Goal: Task Accomplishment & Management: Complete application form

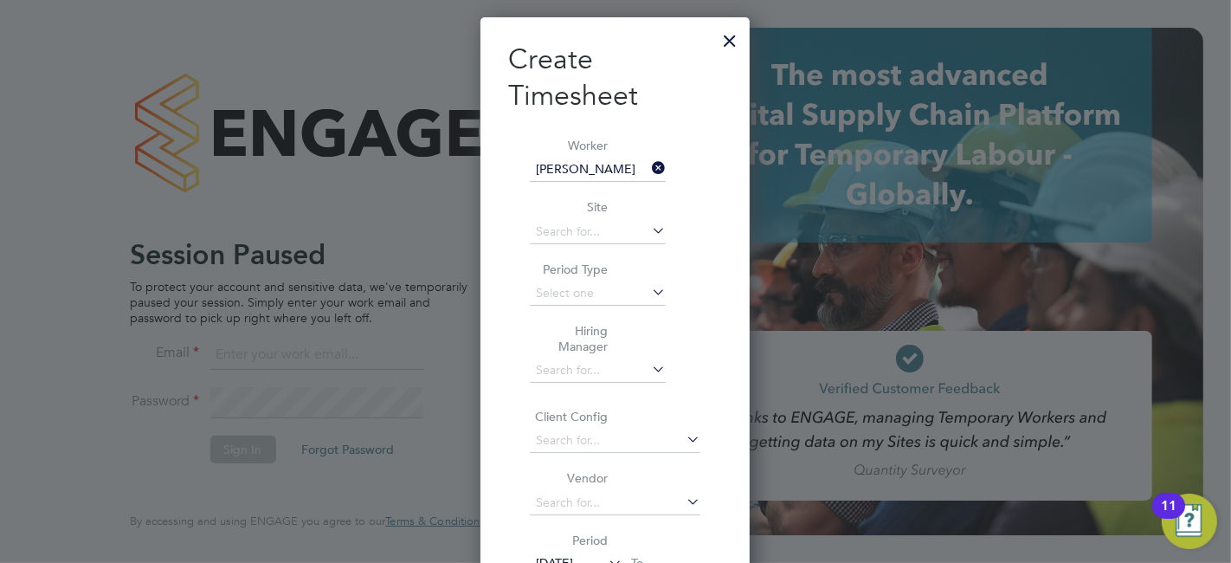
scroll to position [1761, 269]
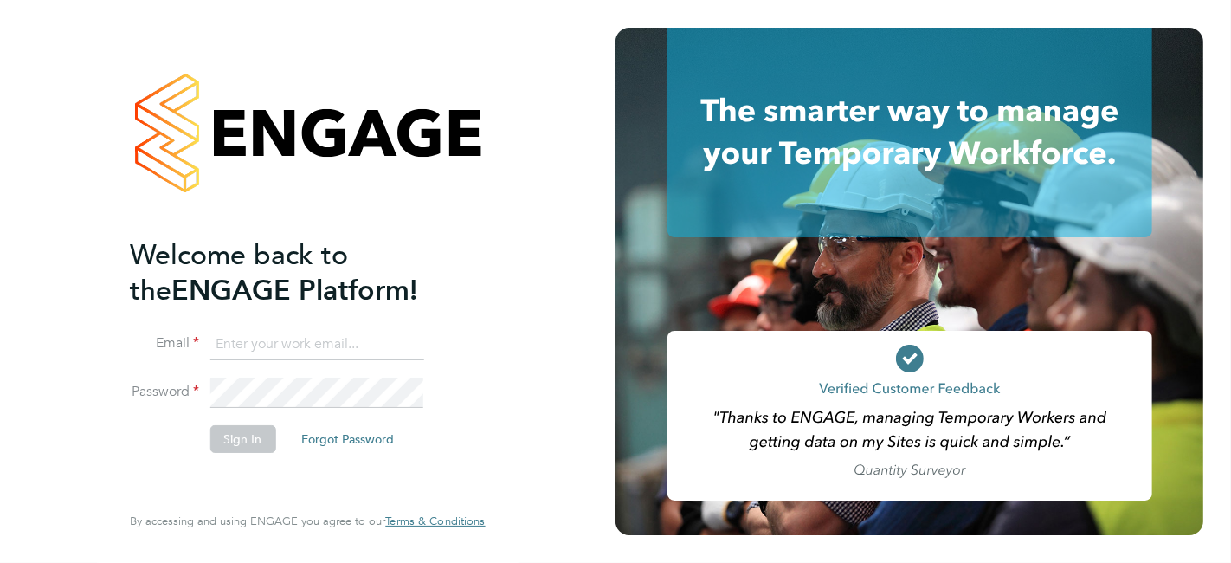
type input "[PERSON_NAME][EMAIL_ADDRESS][PERSON_NAME][DOMAIN_NAME]"
click at [240, 435] on button "Sign In" at bounding box center [242, 439] width 66 height 28
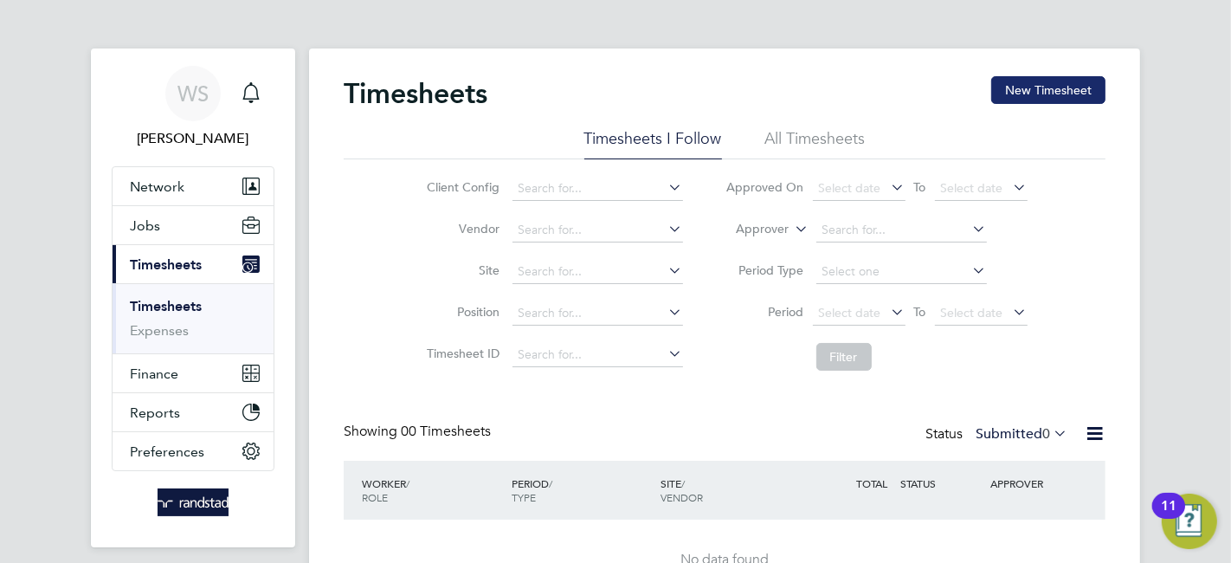
click at [1040, 93] on button "New Timesheet" at bounding box center [1048, 90] width 114 height 28
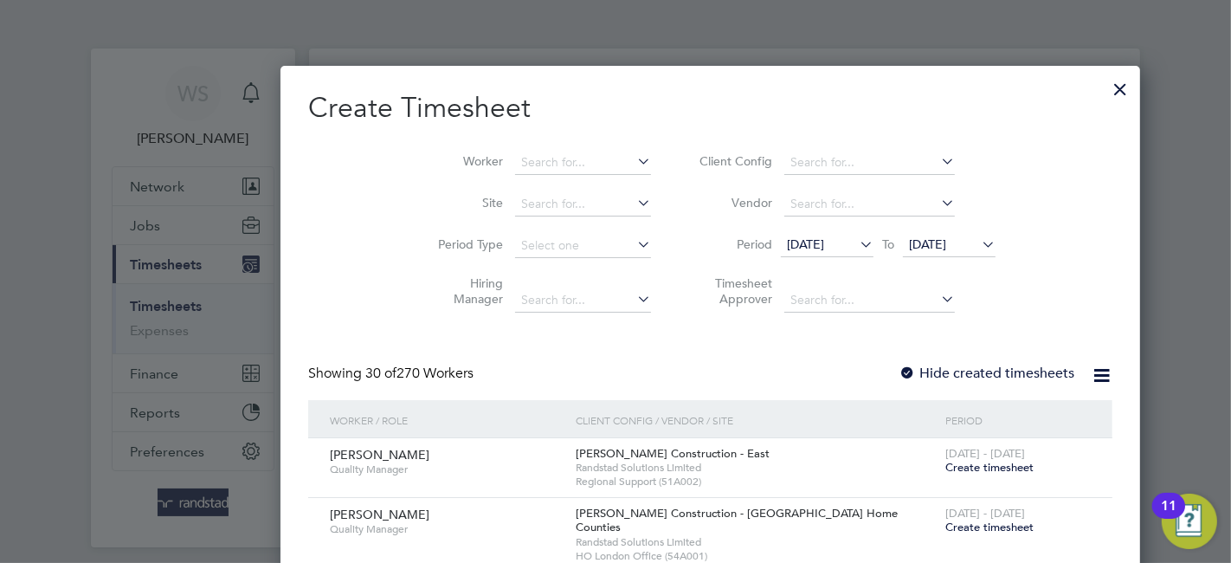
scroll to position [3201, 670]
click at [515, 170] on input at bounding box center [583, 163] width 136 height 24
paste input "[PERSON_NAME]"
type input "[PERSON_NAME]"
click at [465, 181] on b "[PERSON_NAME]" at bounding box center [510, 185] width 100 height 15
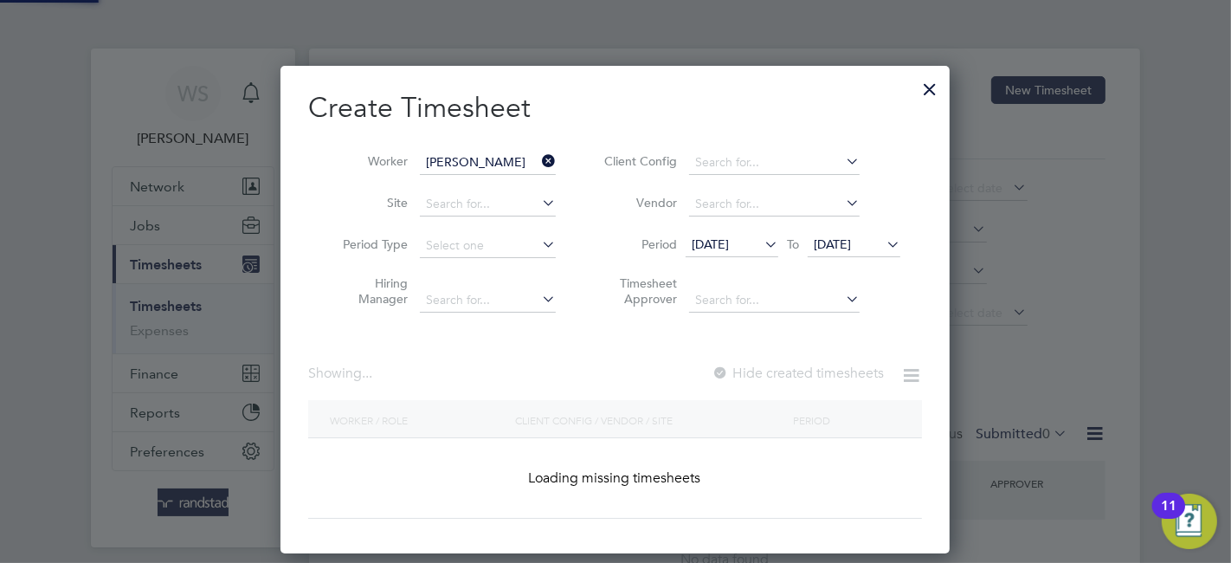
scroll to position [486, 670]
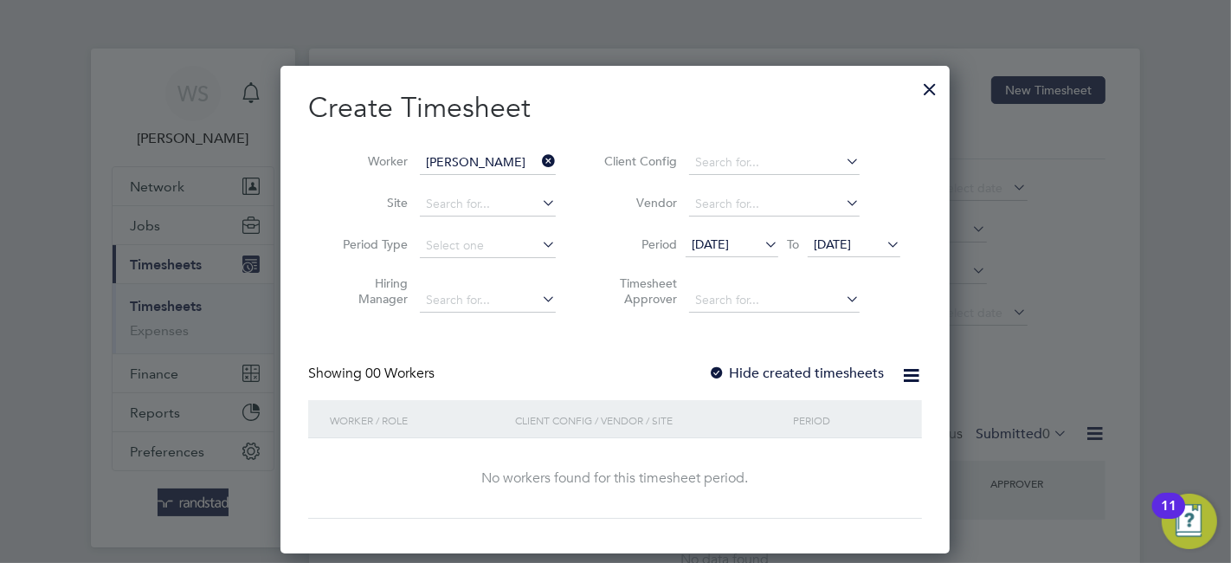
click at [723, 367] on div at bounding box center [716, 373] width 17 height 17
click at [729, 247] on span "15 Sep 2025" at bounding box center [710, 244] width 37 height 16
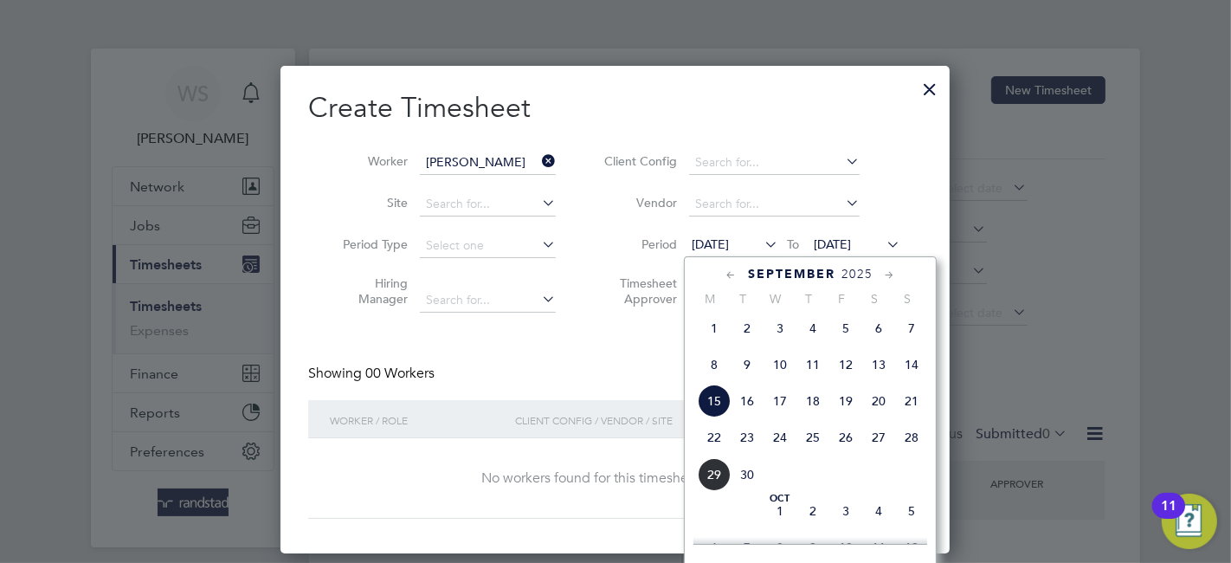
scroll to position [306, 0]
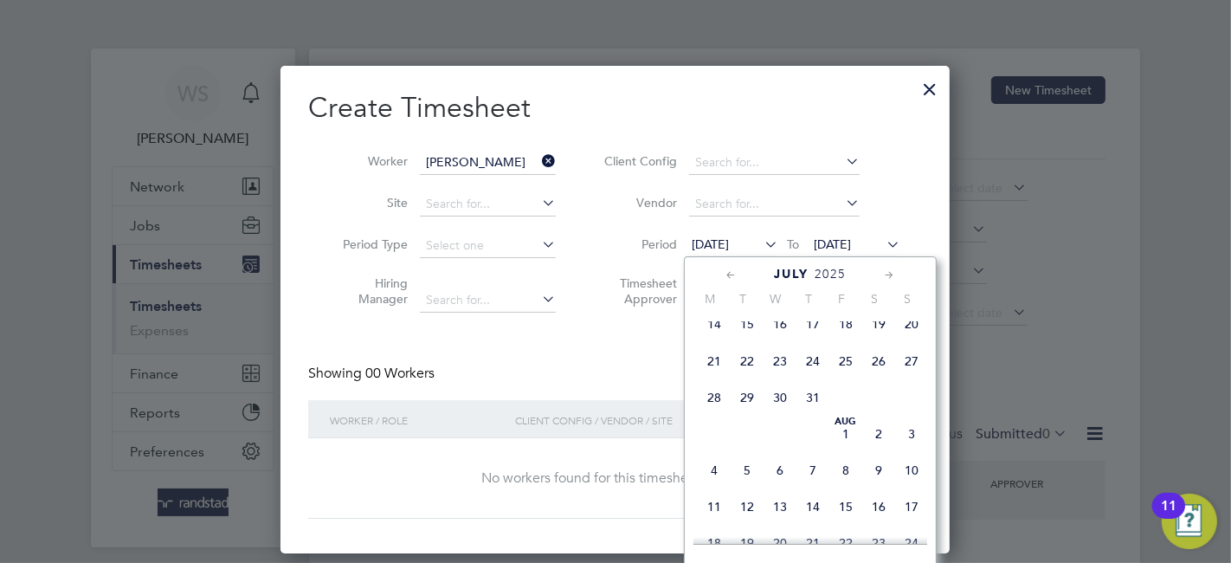
click at [843, 442] on span "Aug 1" at bounding box center [845, 433] width 33 height 33
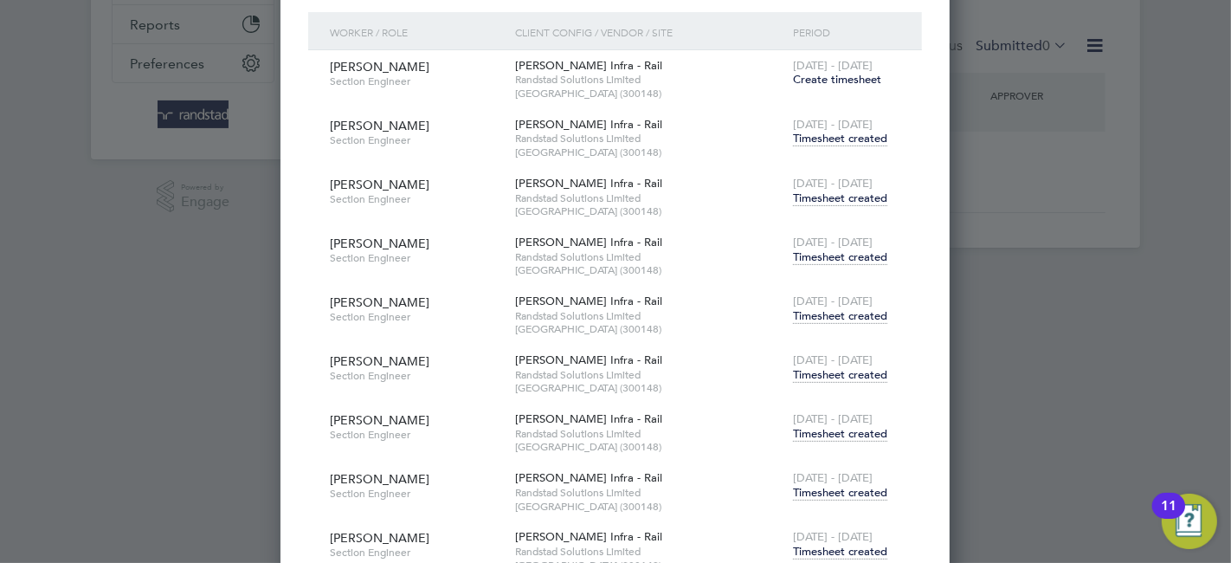
scroll to position [440, 0]
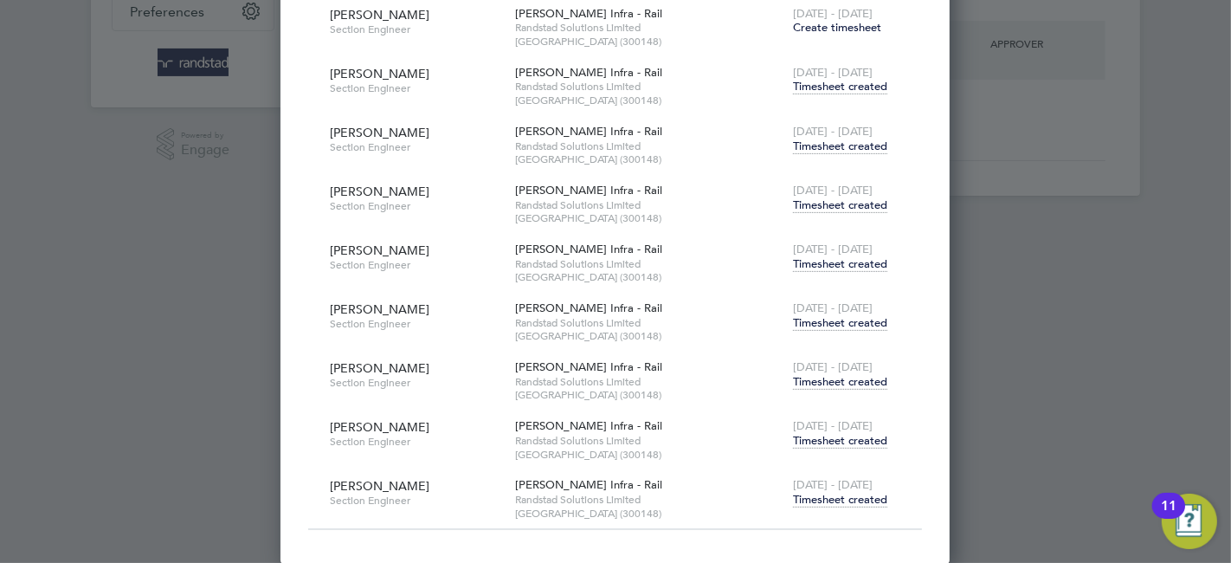
click at [833, 436] on span "Timesheet created" at bounding box center [840, 441] width 94 height 16
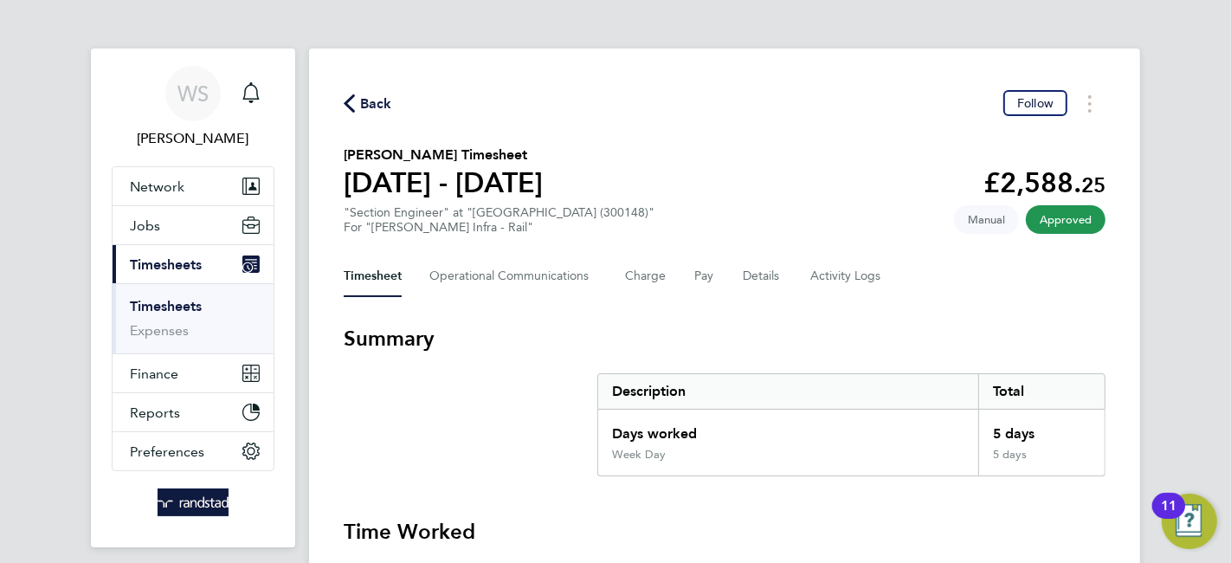
click at [371, 108] on span "Back" at bounding box center [376, 103] width 32 height 21
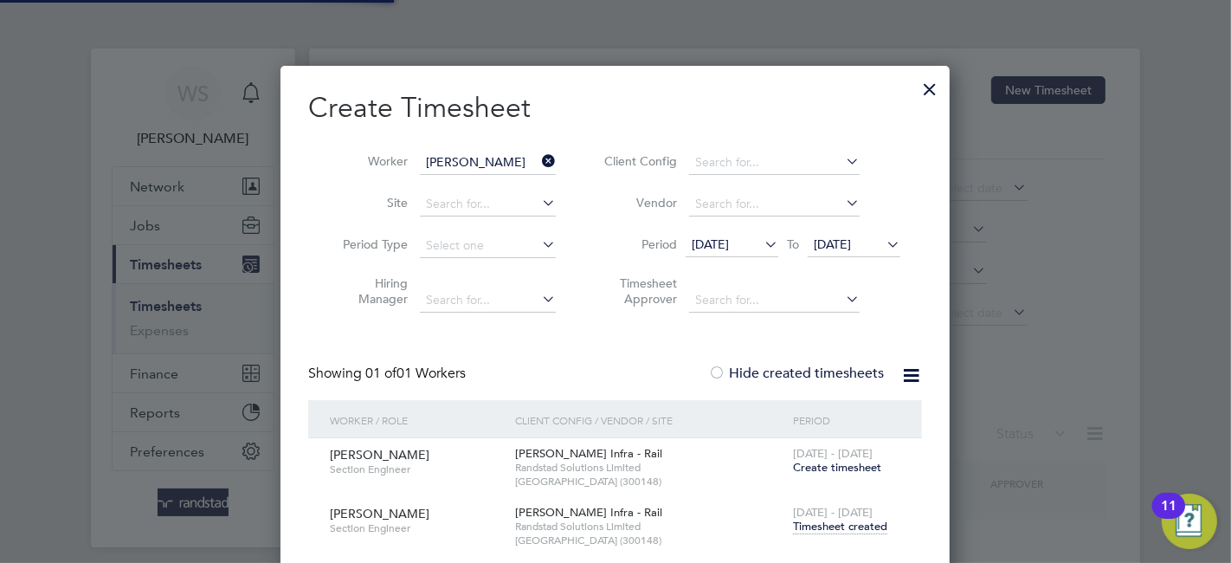
scroll to position [937, 670]
click at [441, 159] on input at bounding box center [488, 163] width 136 height 24
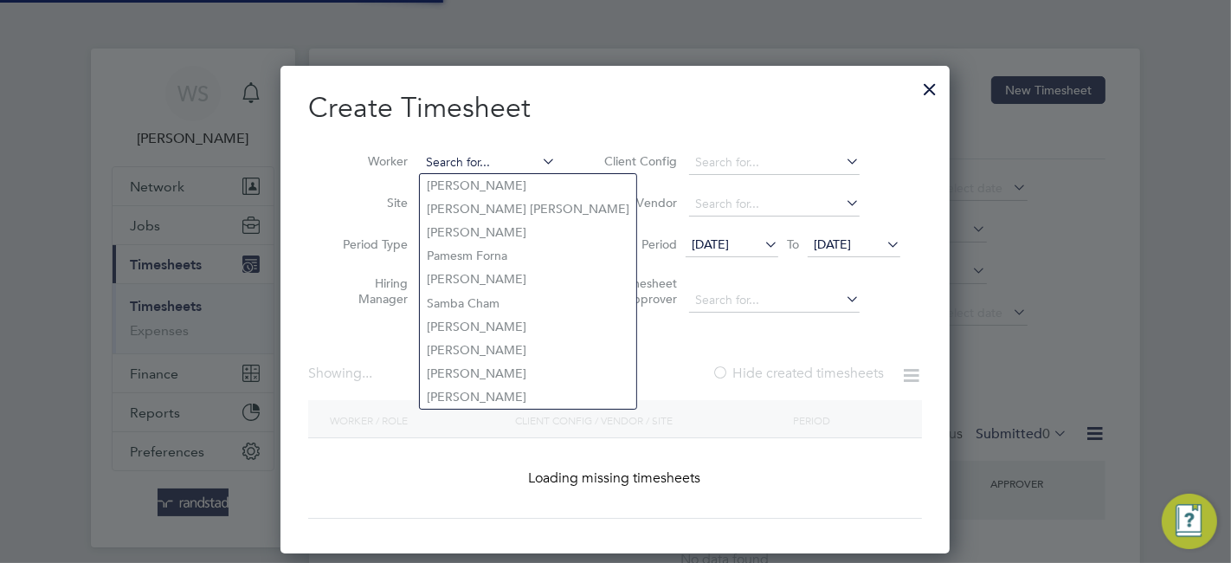
scroll to position [486, 670]
paste input "William Sam Palmer"
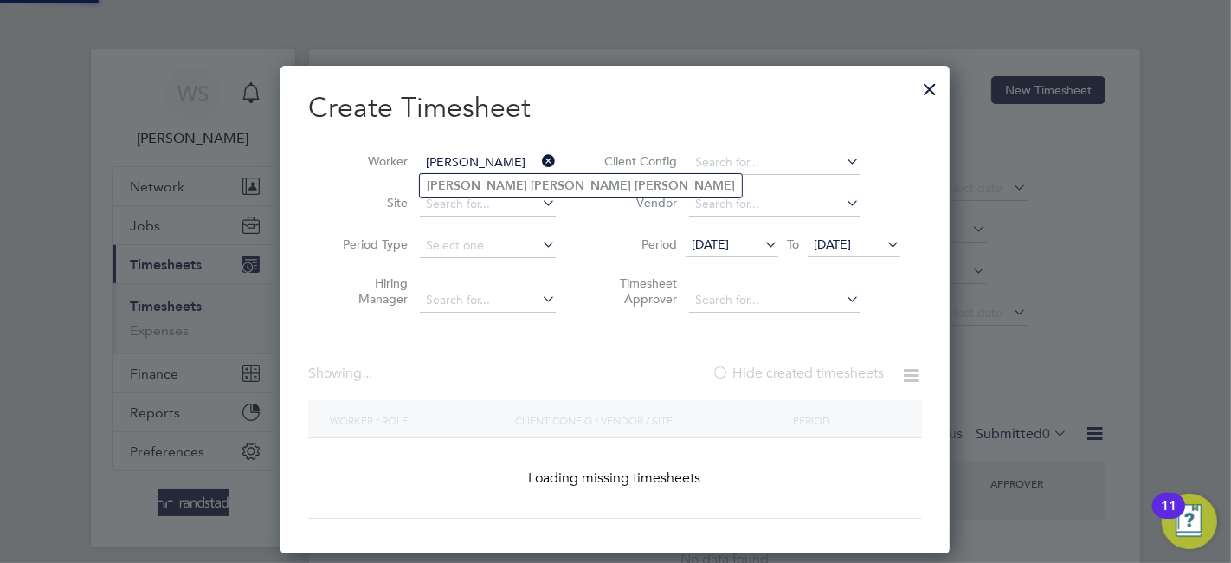
type input "William Sam Palmer"
click at [454, 187] on b "William" at bounding box center [477, 185] width 100 height 15
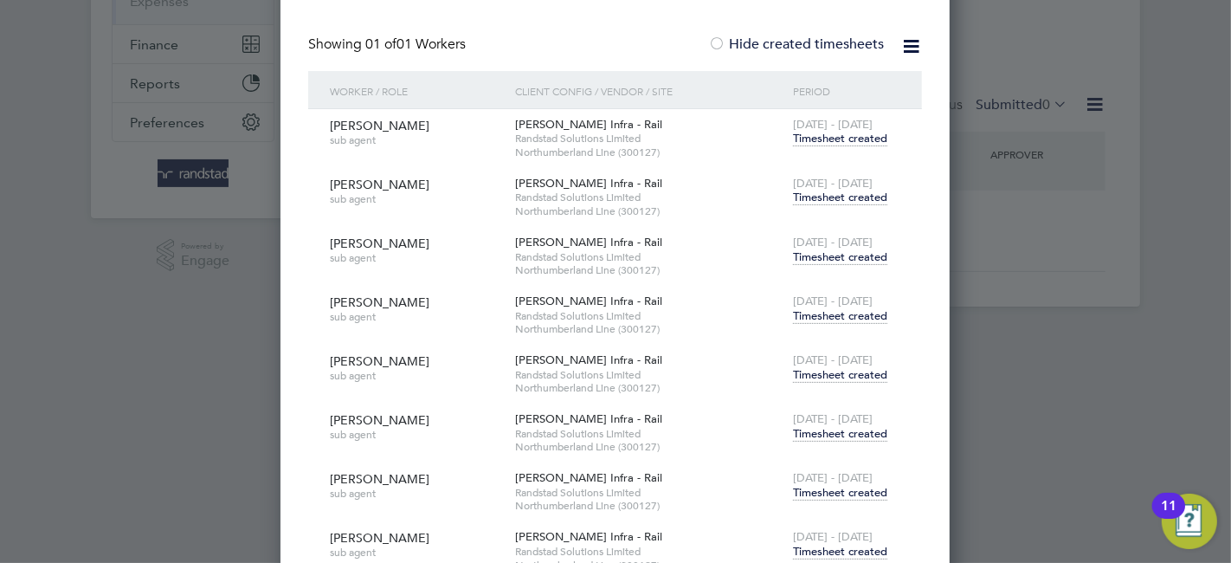
scroll to position [440, 0]
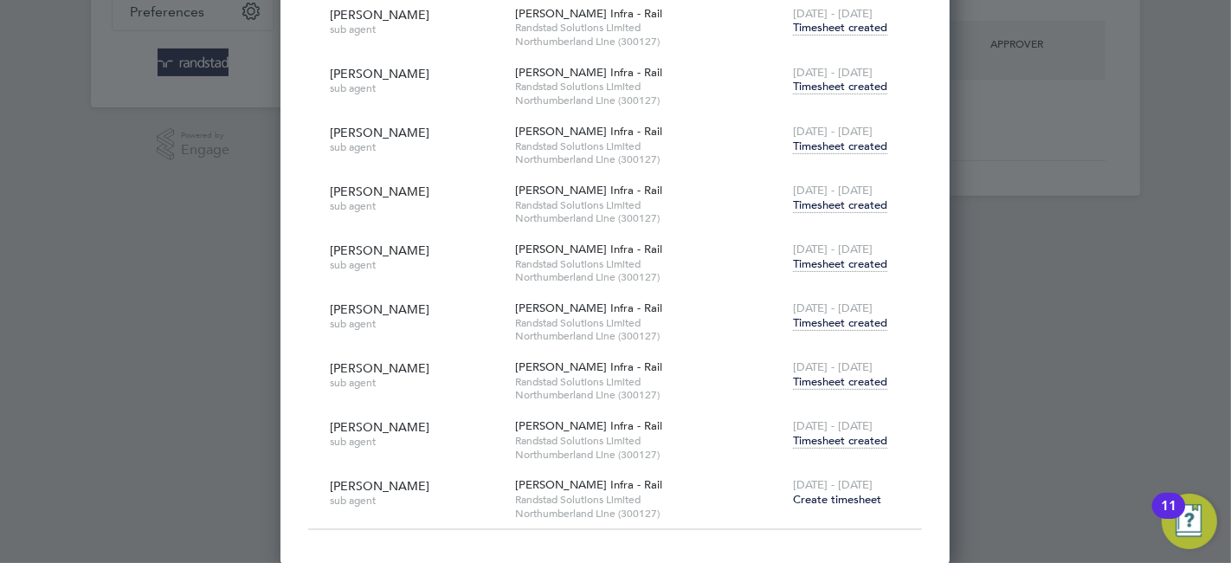
click at [834, 439] on span "Timesheet created" at bounding box center [840, 441] width 94 height 16
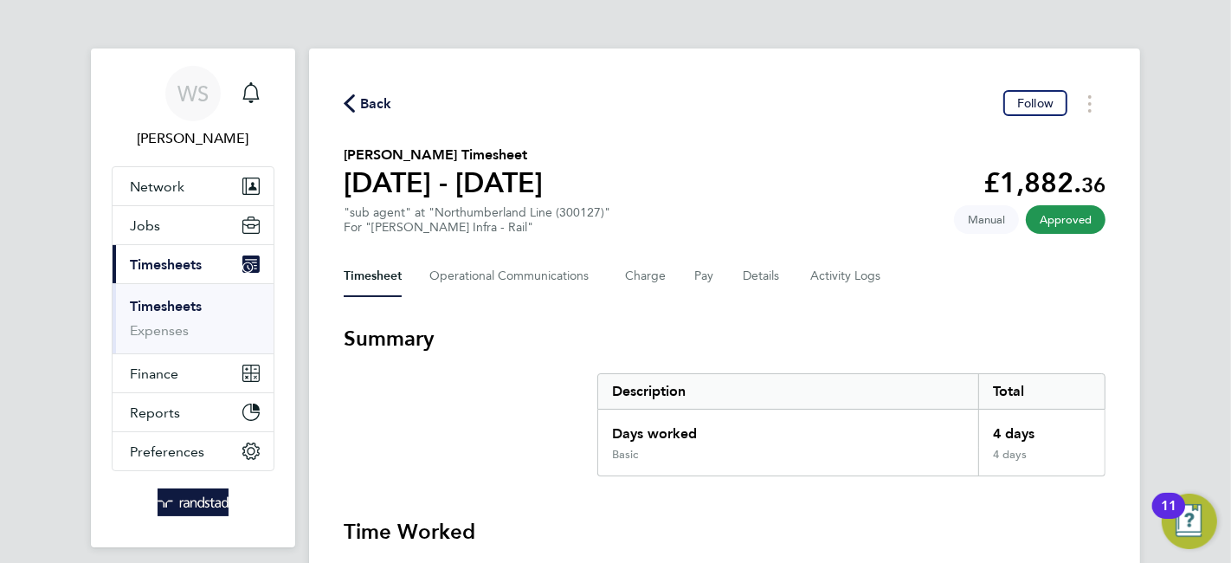
drag, startPoint x: 363, startPoint y: 102, endPoint x: 416, endPoint y: 105, distance: 53.7
click at [363, 102] on span "Back" at bounding box center [376, 103] width 32 height 21
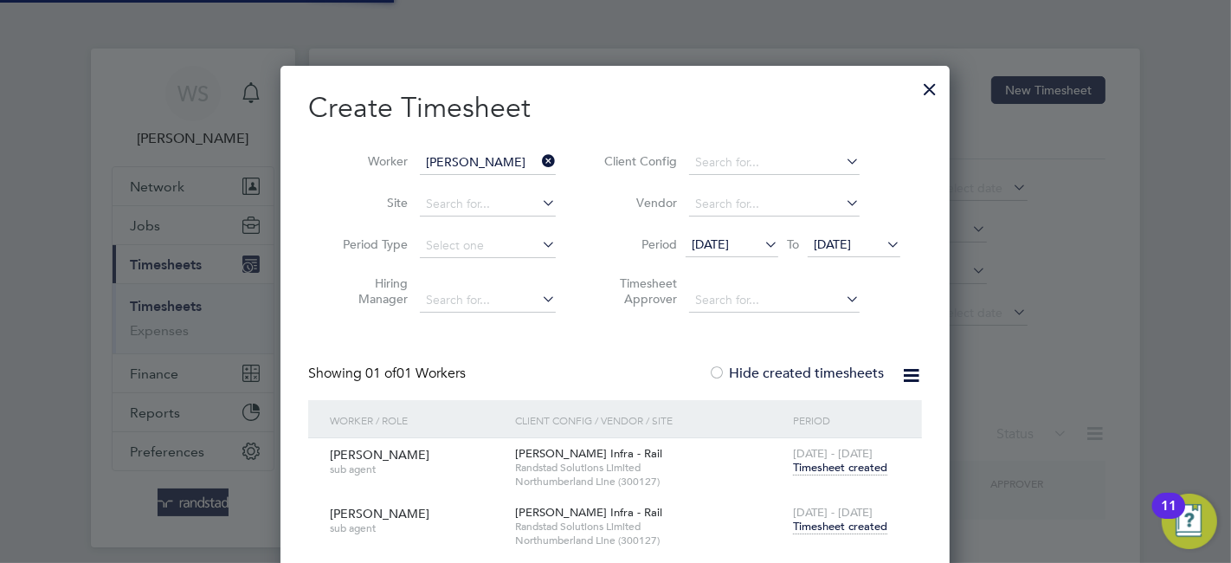
scroll to position [937, 670]
click at [476, 159] on input at bounding box center [488, 163] width 136 height 24
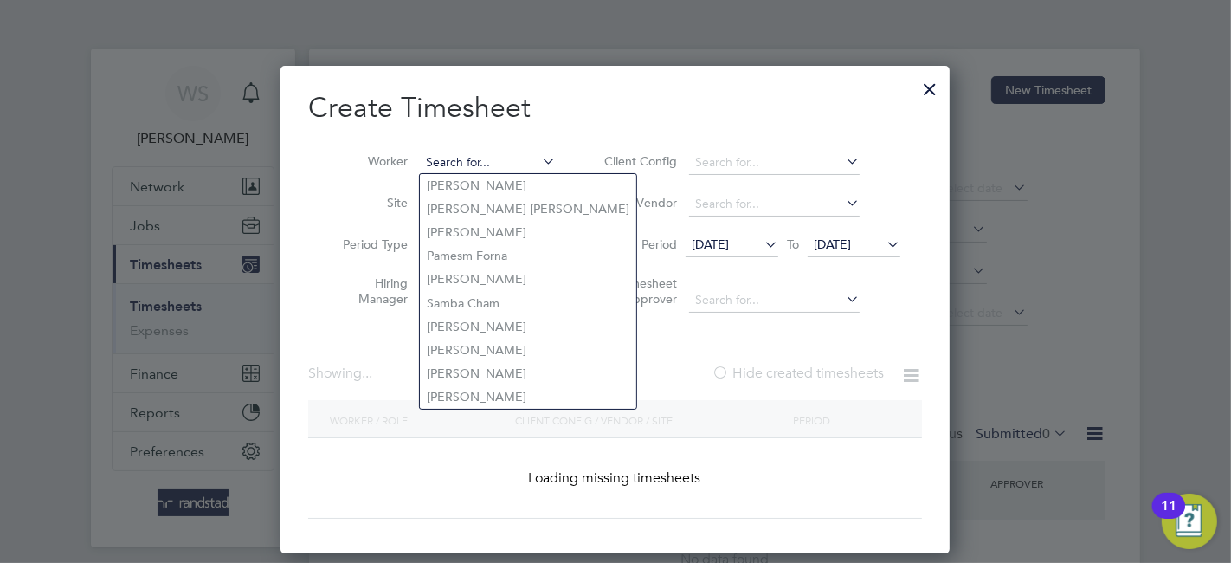
paste input "Nicky Yu"
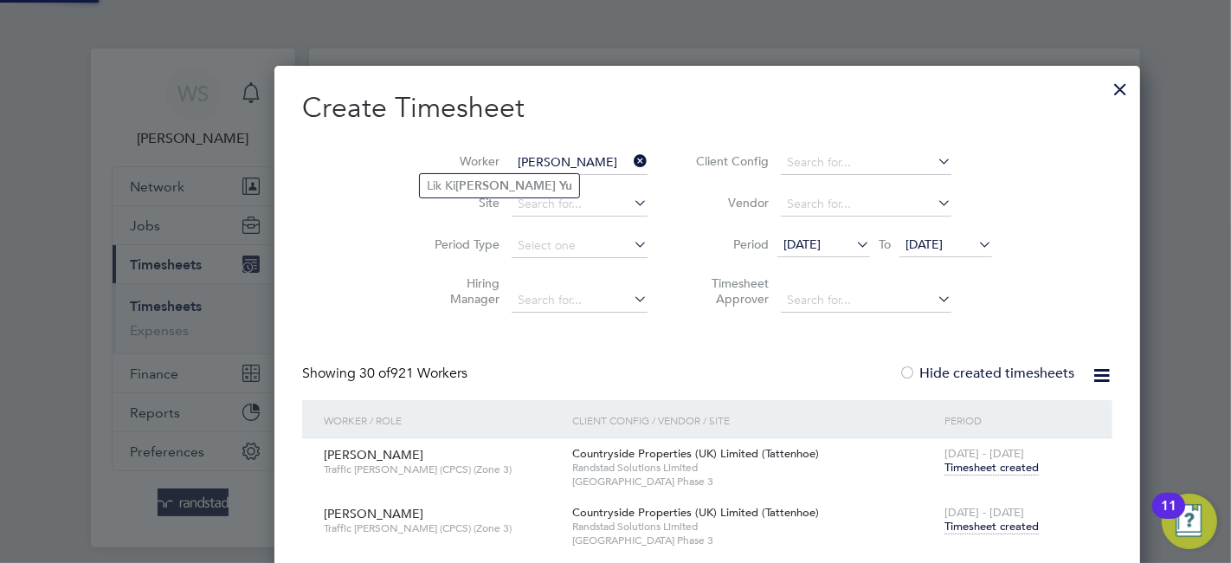
scroll to position [15112, 682]
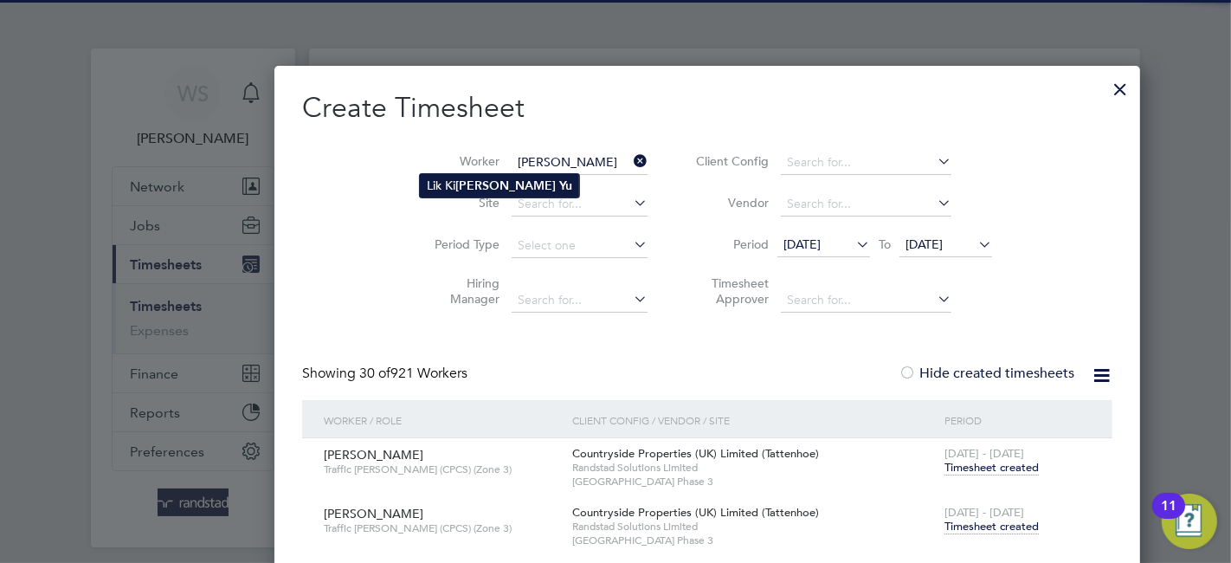
click at [466, 181] on b "Nicky" at bounding box center [505, 185] width 100 height 15
type input "Lik Ki Nicky Yu"
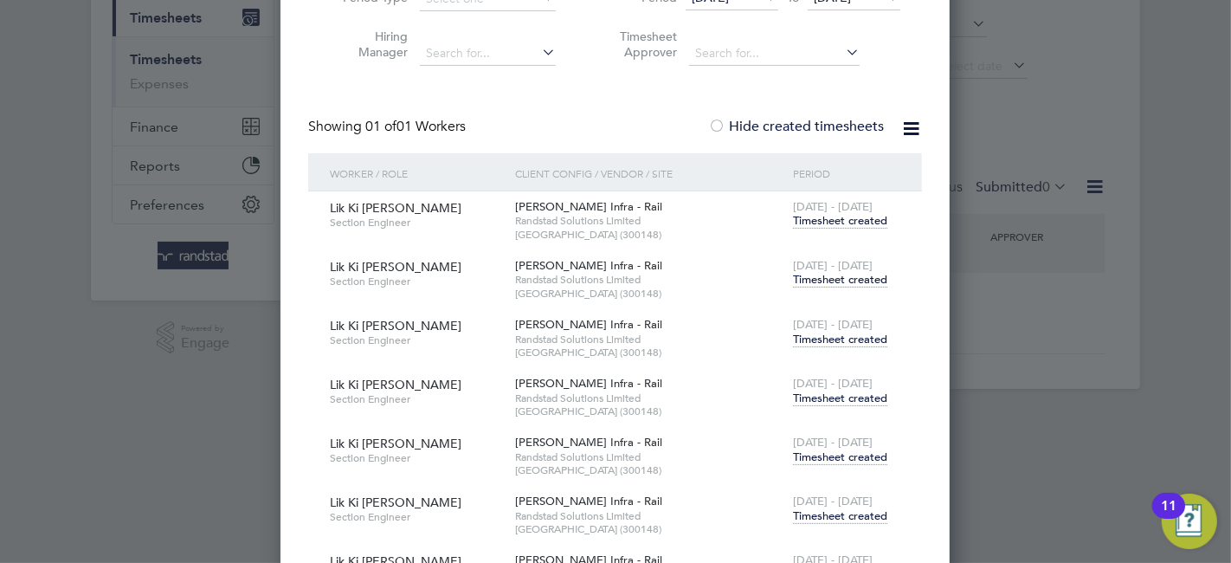
scroll to position [440, 0]
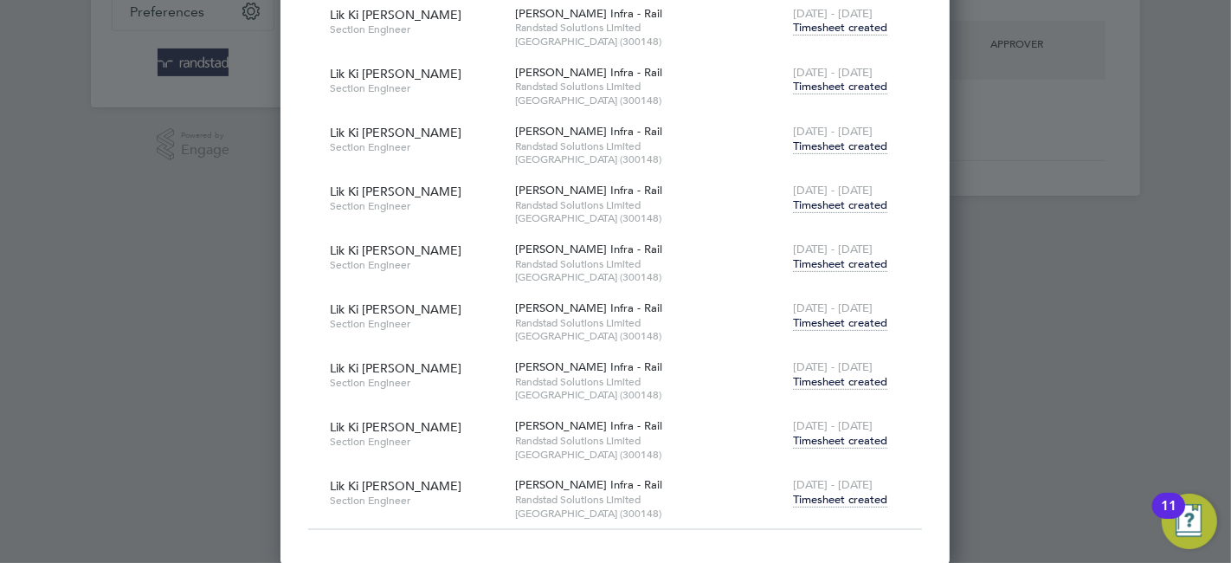
click at [831, 443] on span "Timesheet created" at bounding box center [840, 441] width 94 height 16
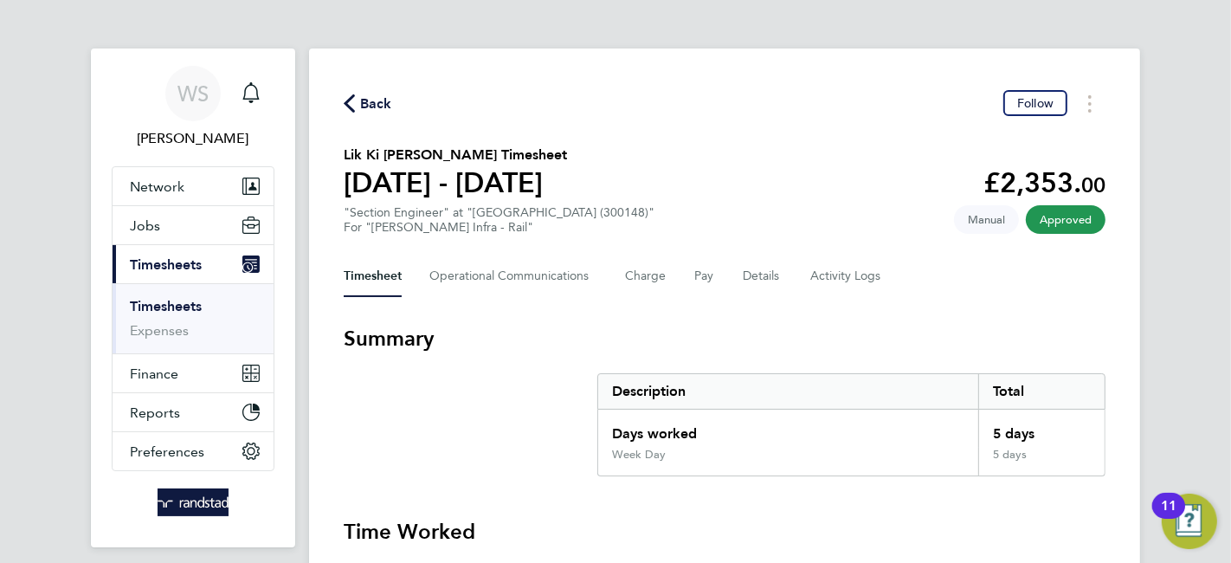
click at [368, 104] on span "Back" at bounding box center [376, 103] width 32 height 21
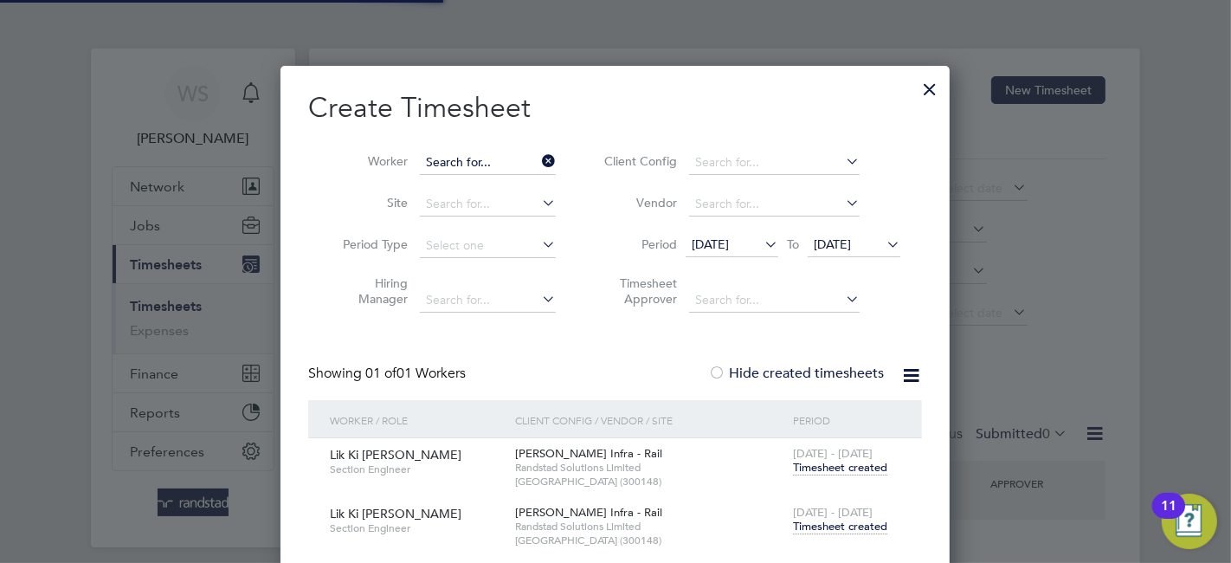
click at [458, 157] on input at bounding box center [488, 163] width 136 height 24
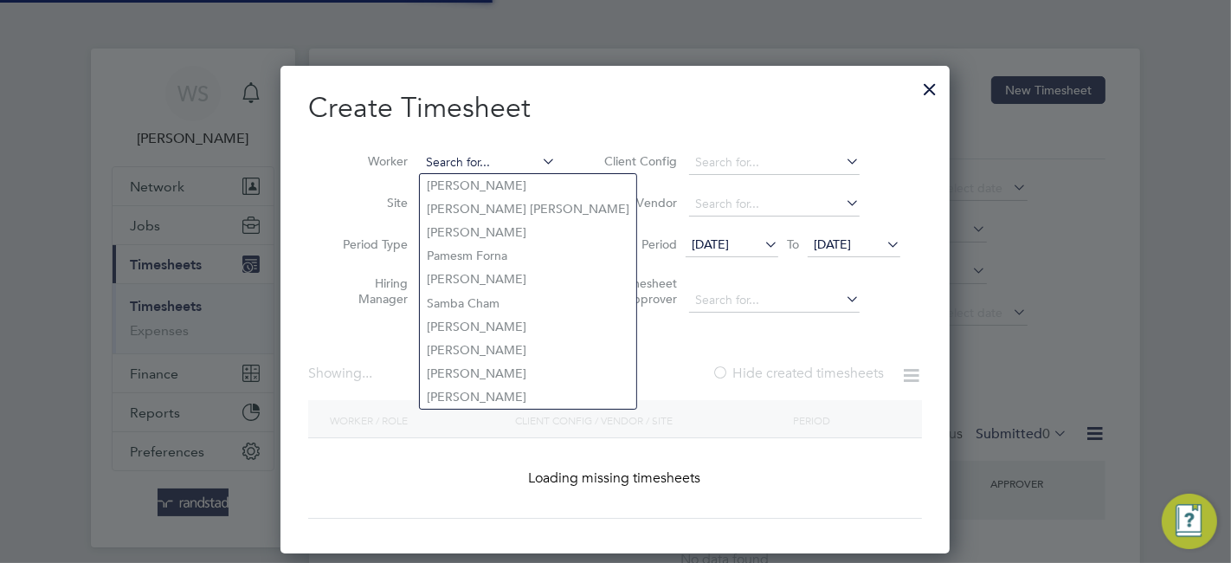
paste input "Thomas Bonnett"
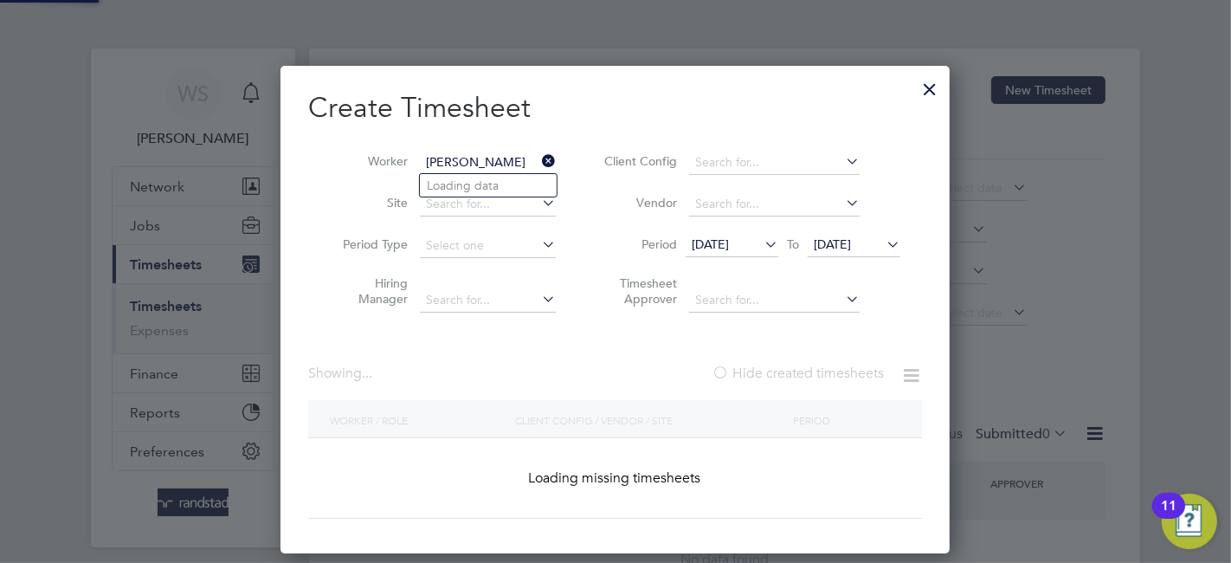
scroll to position [15112, 682]
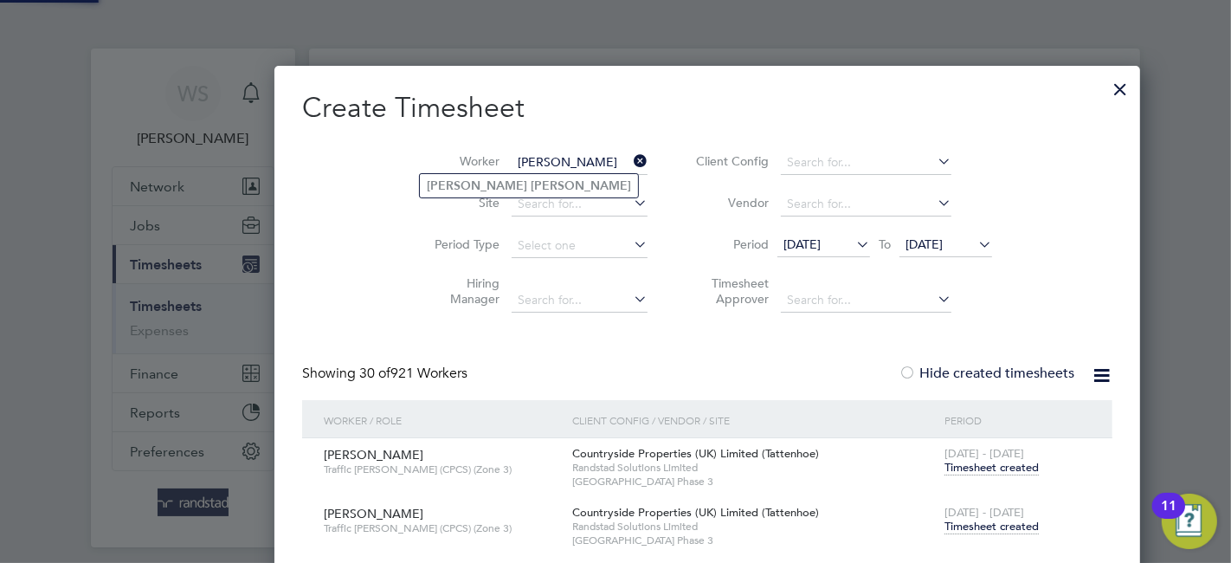
type input "Thomas Bonnett"
click at [467, 187] on b "Thomas" at bounding box center [477, 185] width 100 height 15
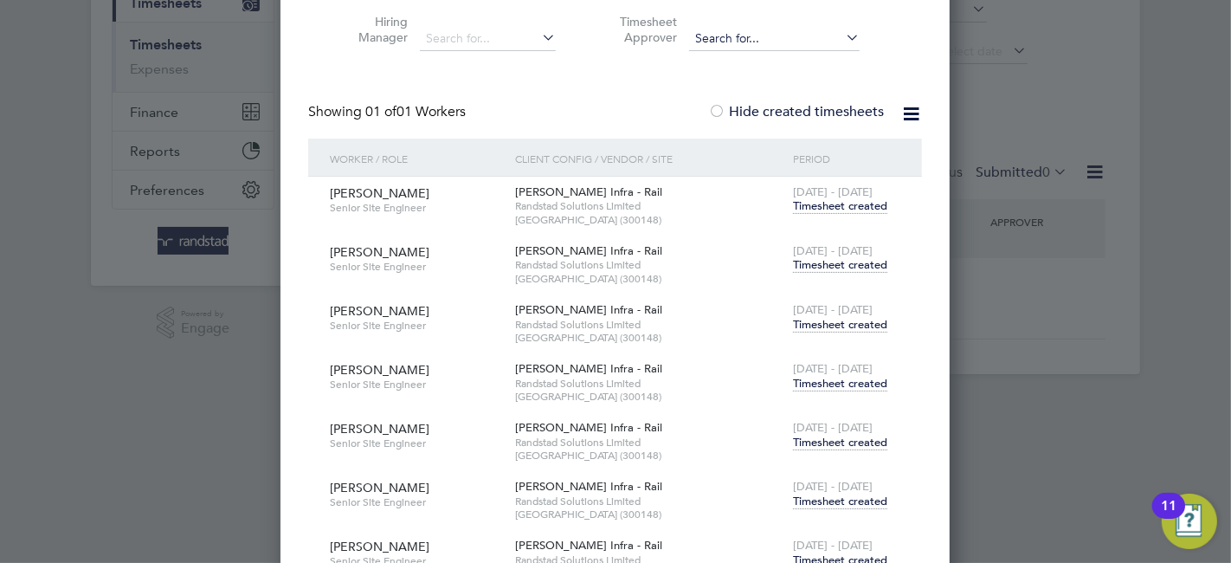
scroll to position [440, 0]
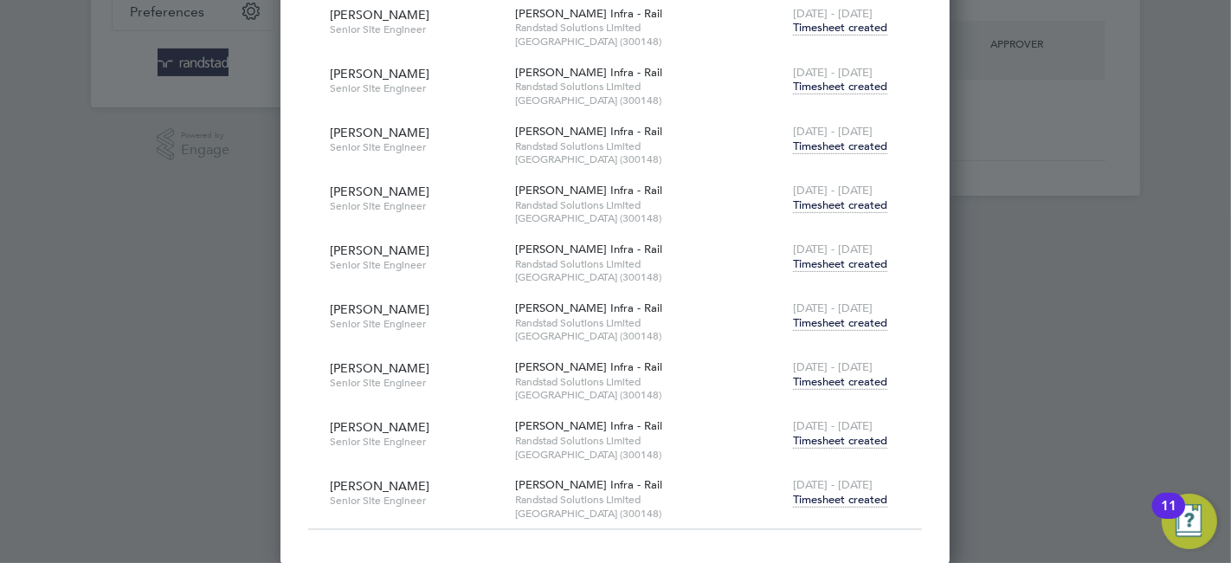
click at [831, 443] on span "Timesheet created" at bounding box center [840, 441] width 94 height 16
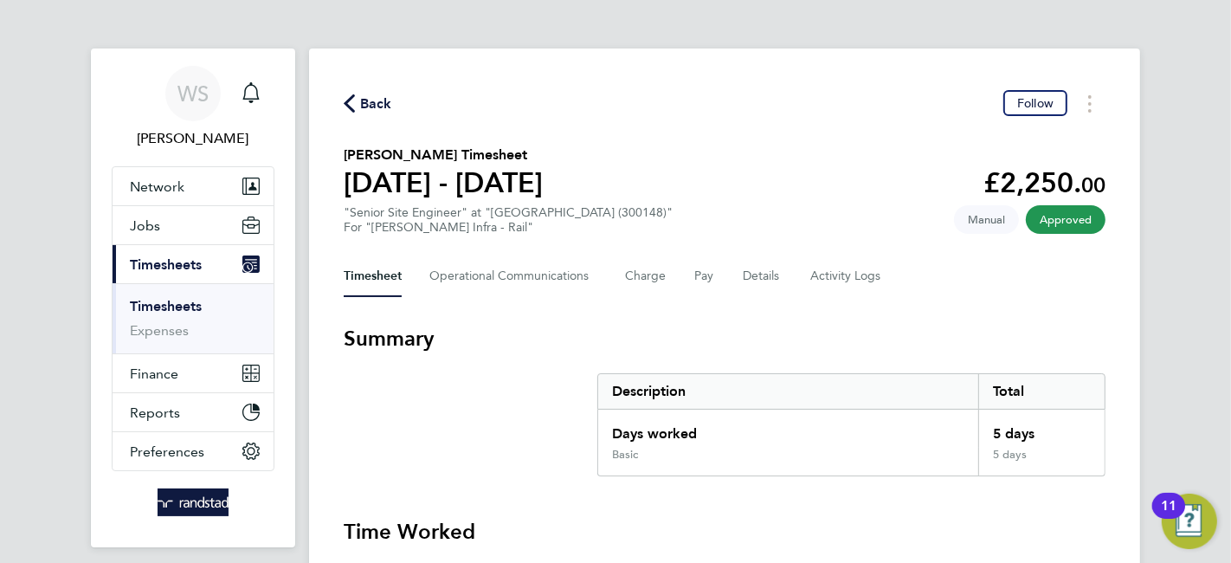
click at [375, 102] on span "Back" at bounding box center [376, 103] width 32 height 21
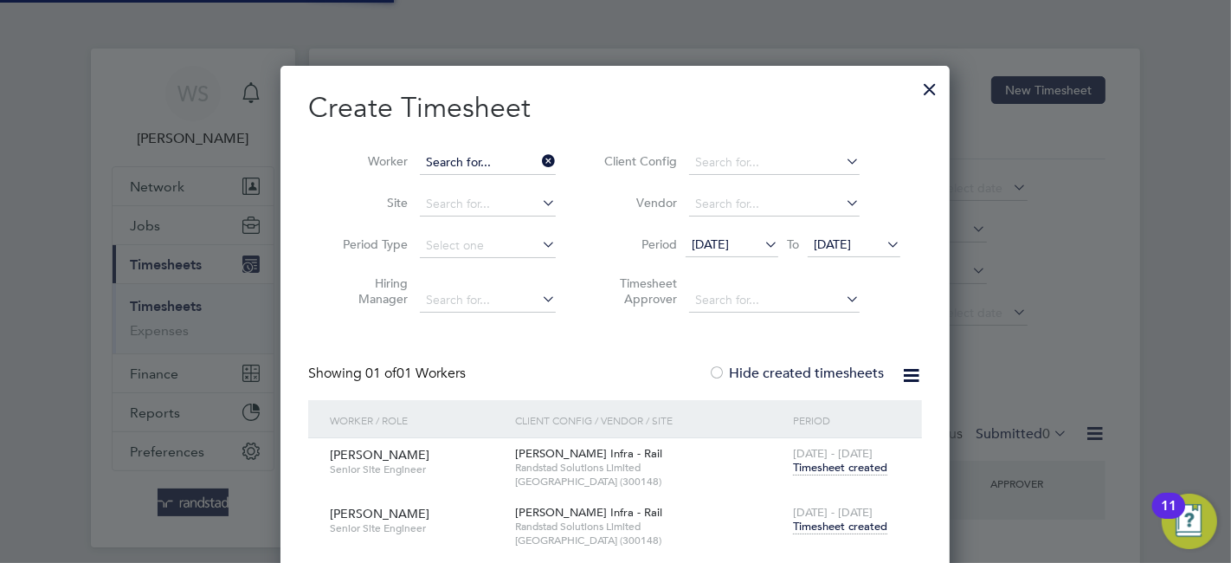
scroll to position [486, 670]
click at [487, 163] on input at bounding box center [488, 163] width 136 height 24
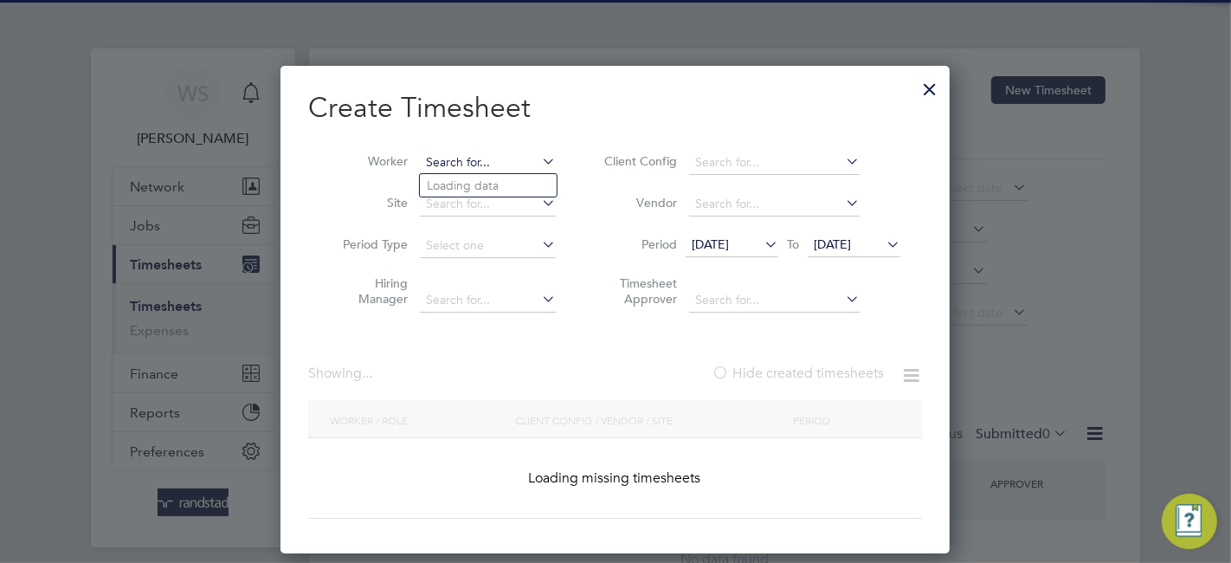
paste input "Arthur Philip Mallon"
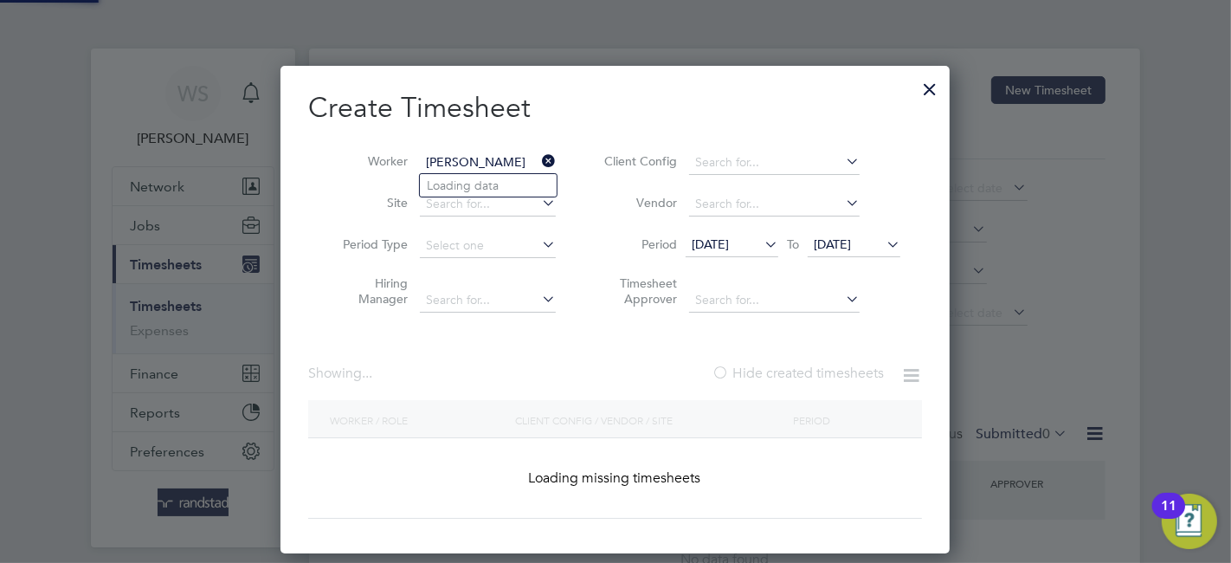
scroll to position [15112, 682]
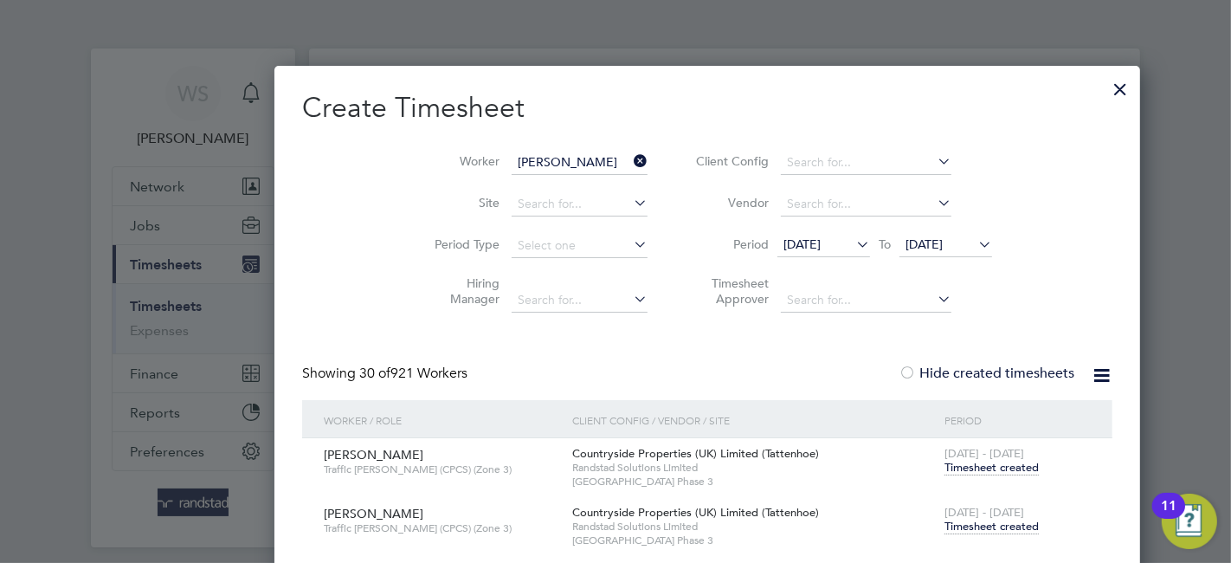
click at [500, 183] on li "Arthur Phil ip Mallon" at bounding box center [546, 185] width 253 height 23
type input "Arthur Philip Mallon"
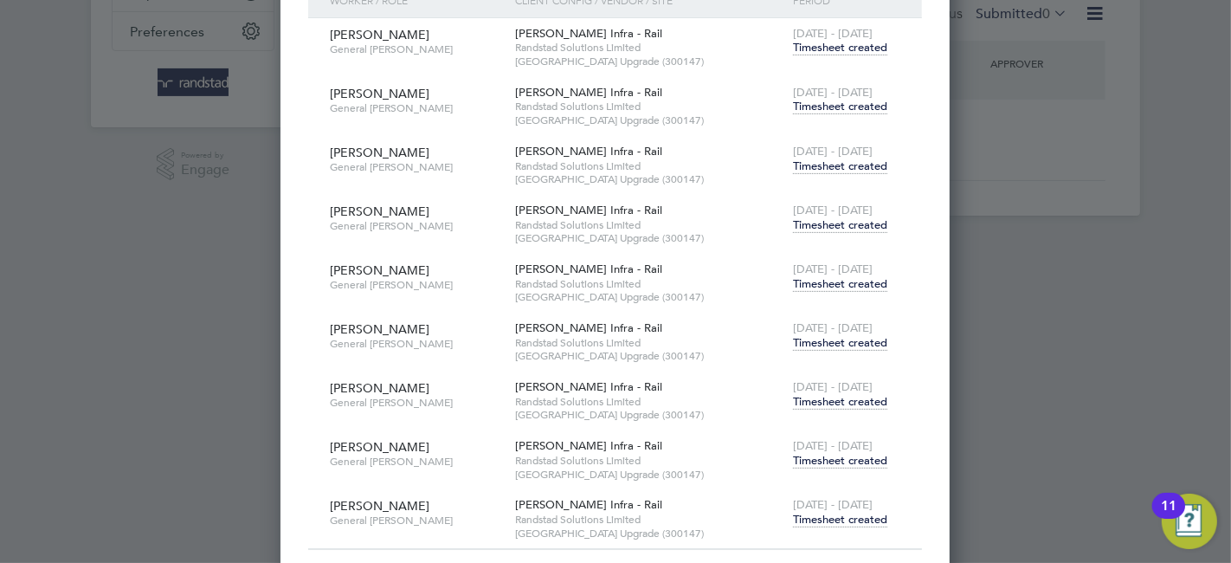
scroll to position [440, 0]
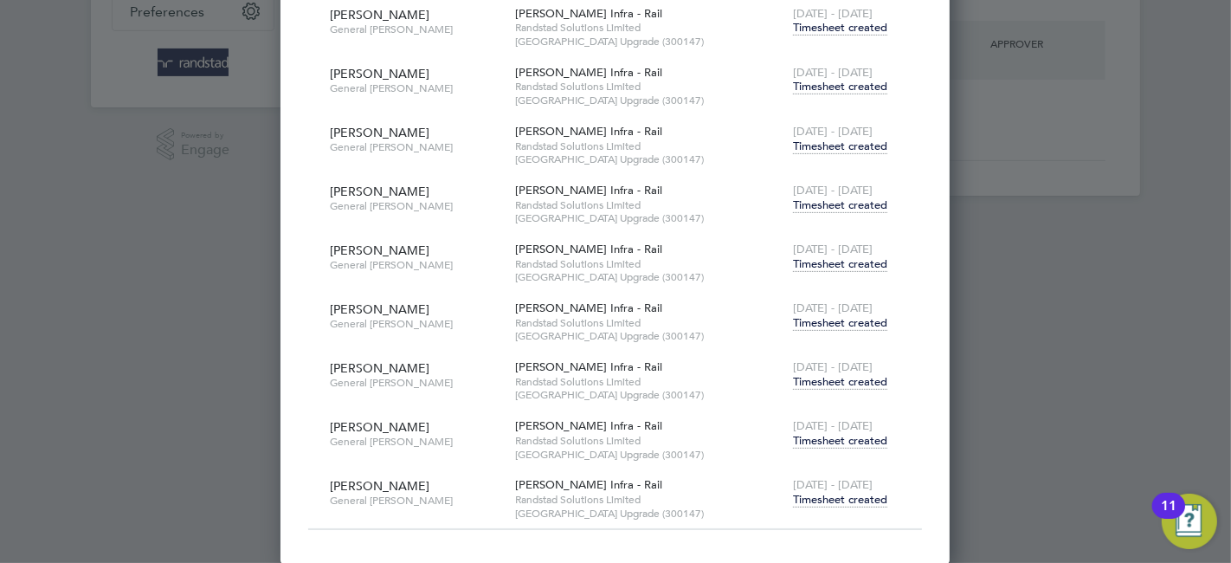
click at [853, 436] on span "Timesheet created" at bounding box center [840, 441] width 94 height 16
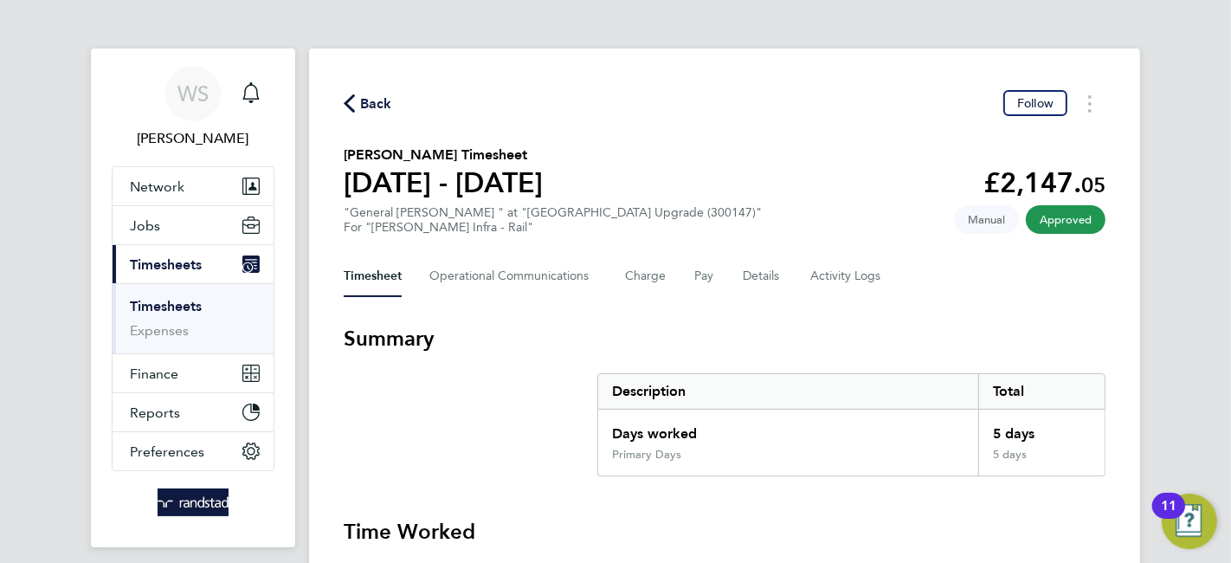
drag, startPoint x: 364, startPoint y: 113, endPoint x: 389, endPoint y: 123, distance: 27.2
click at [364, 113] on span "Back" at bounding box center [376, 103] width 32 height 21
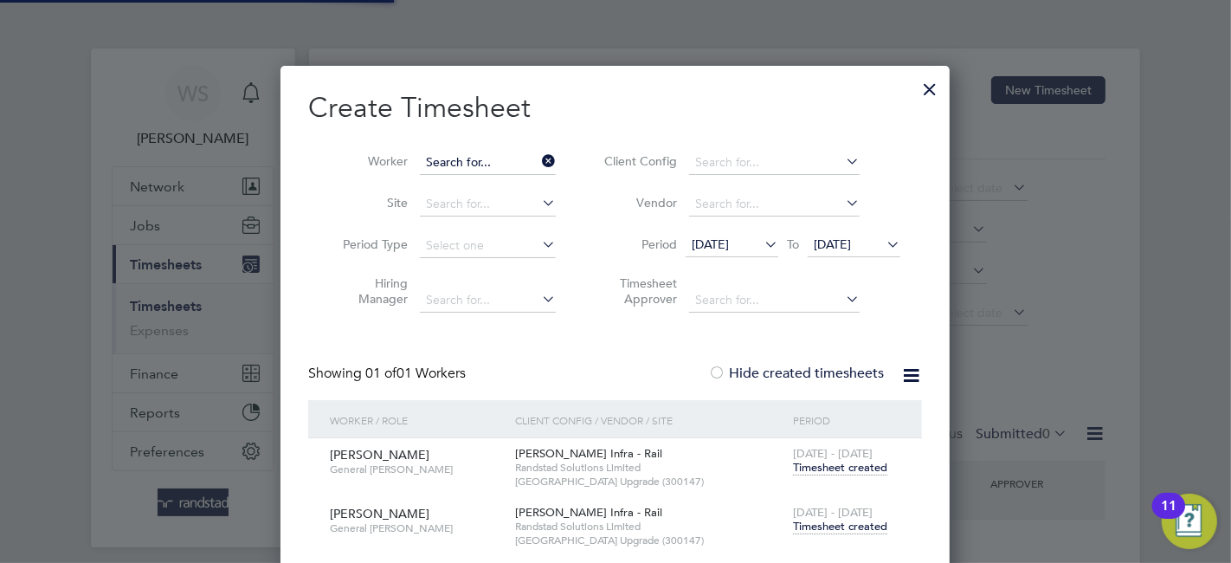
scroll to position [486, 670]
click at [466, 163] on input at bounding box center [488, 163] width 136 height 24
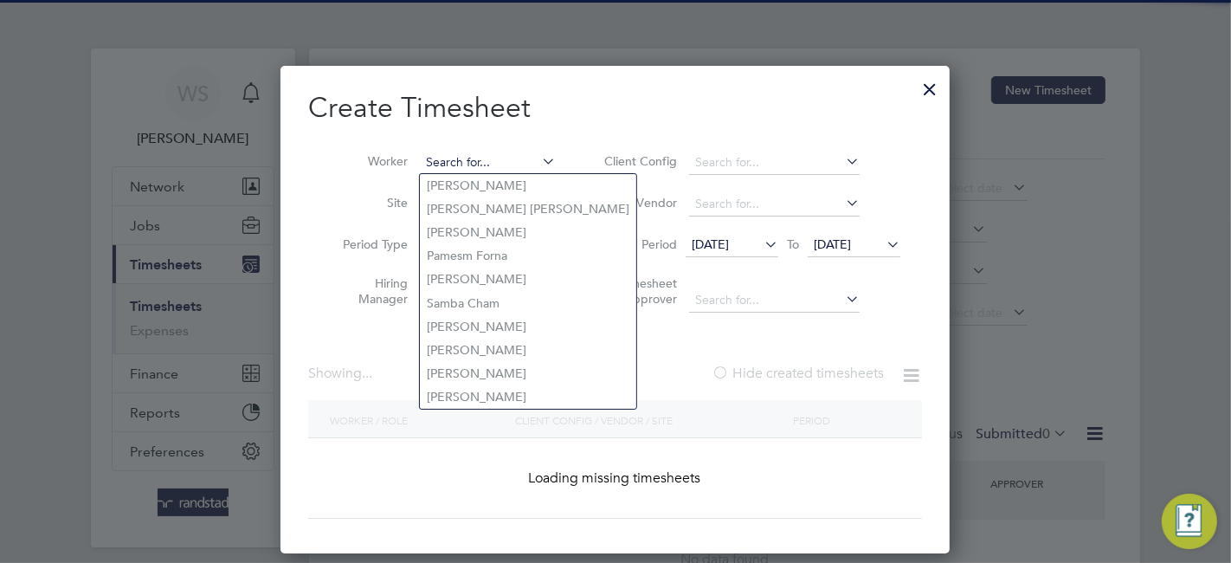
paste input "Rory McFie"
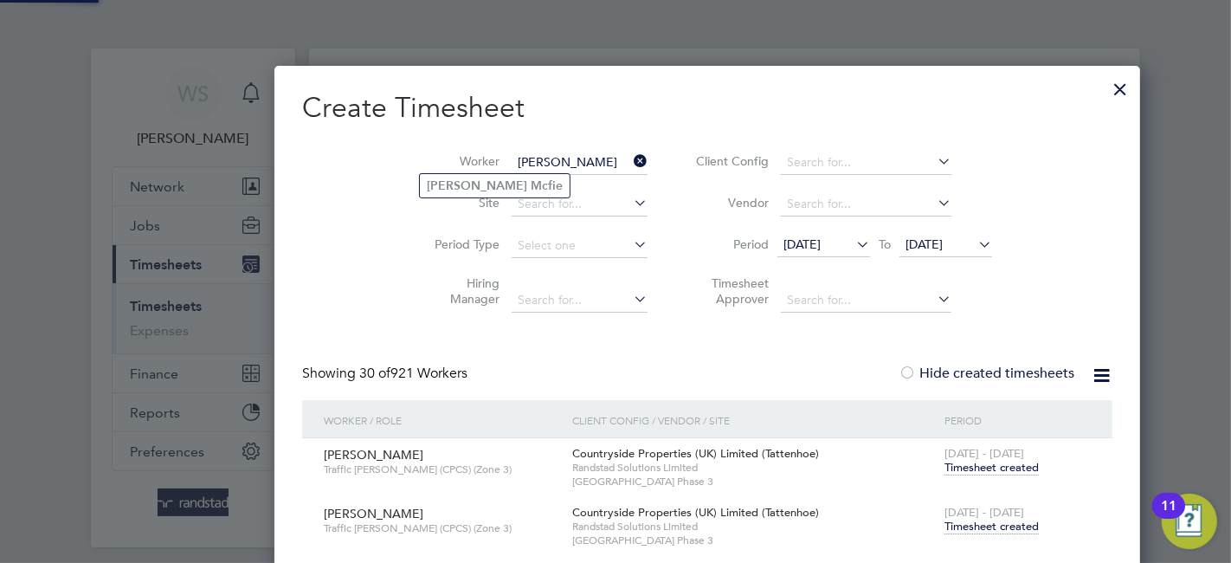
scroll to position [15112, 682]
click at [531, 179] on b "Mcfie" at bounding box center [547, 185] width 32 height 15
type input "Rory Mcfie"
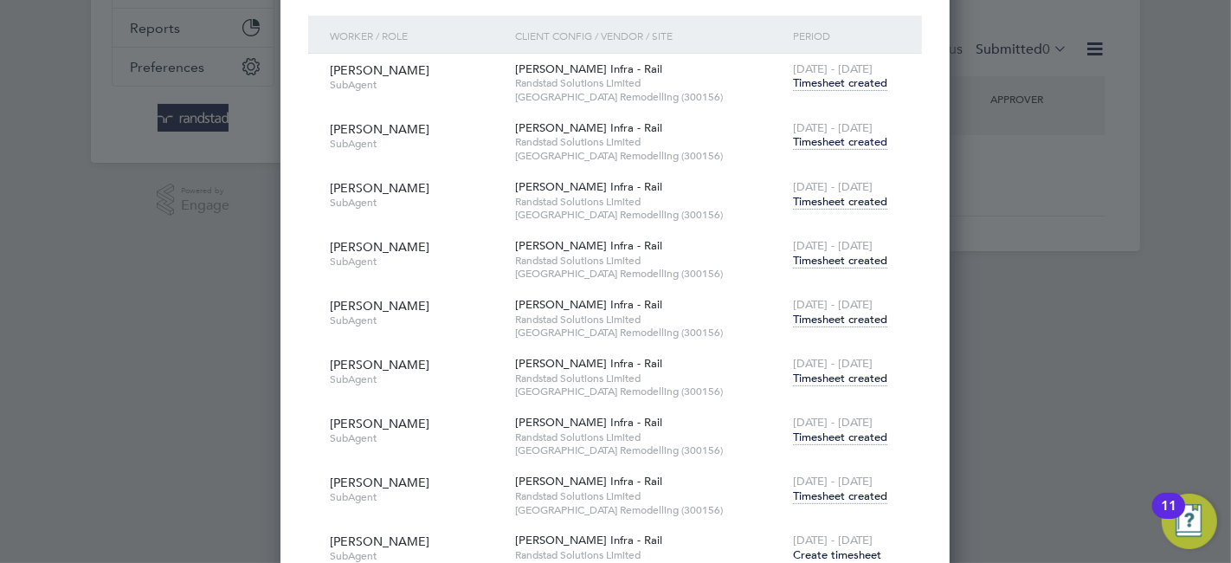
scroll to position [440, 0]
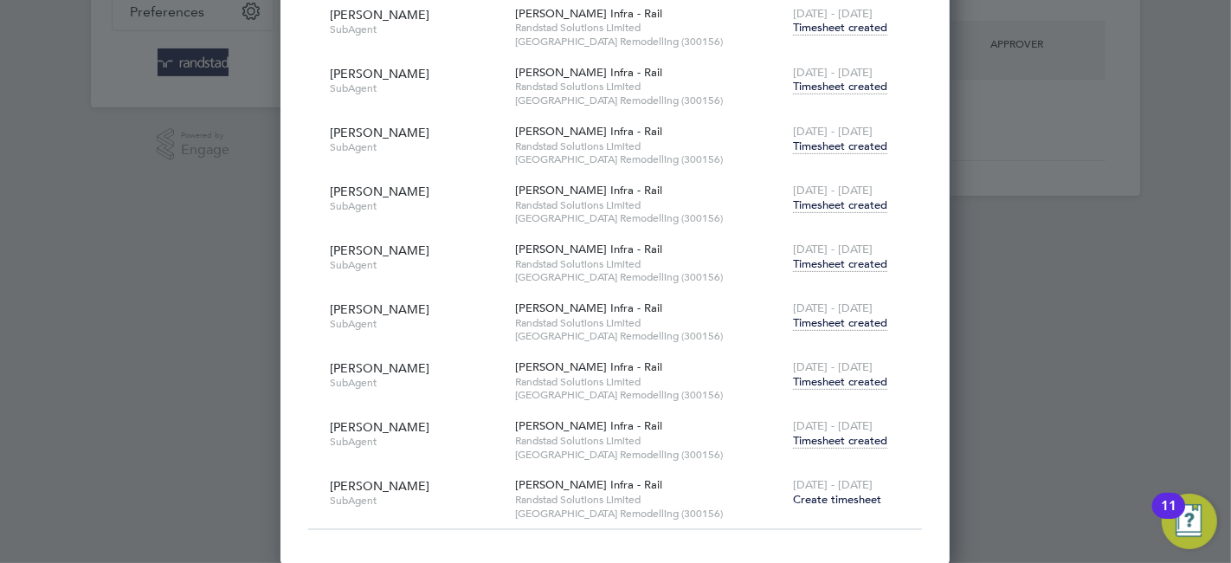
click at [817, 437] on span "Timesheet created" at bounding box center [840, 441] width 94 height 16
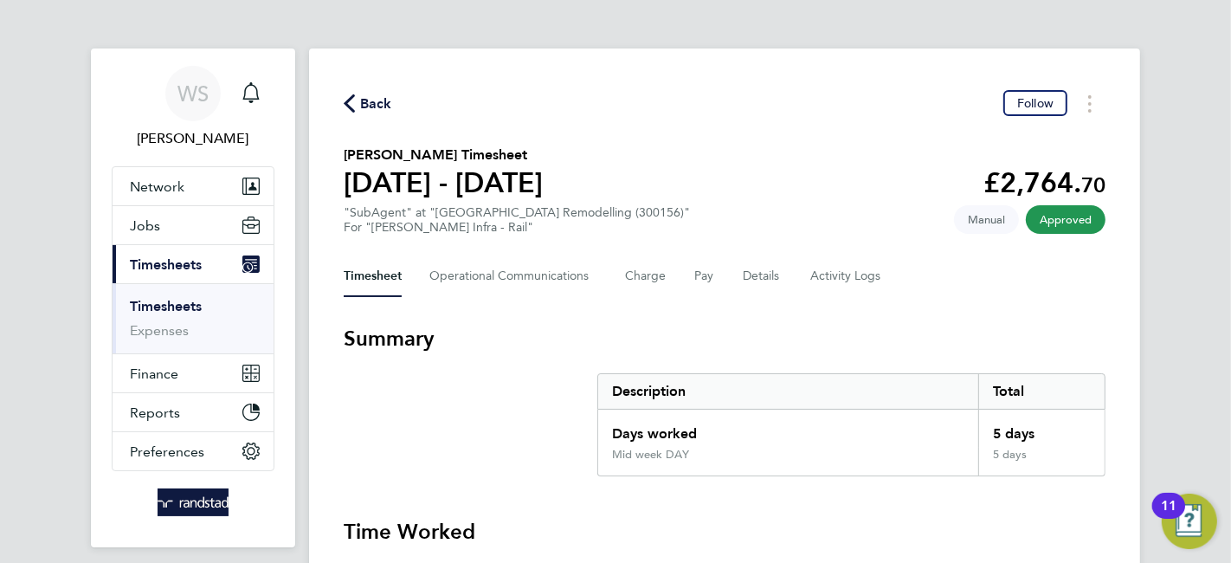
click at [368, 104] on span "Back" at bounding box center [376, 103] width 32 height 21
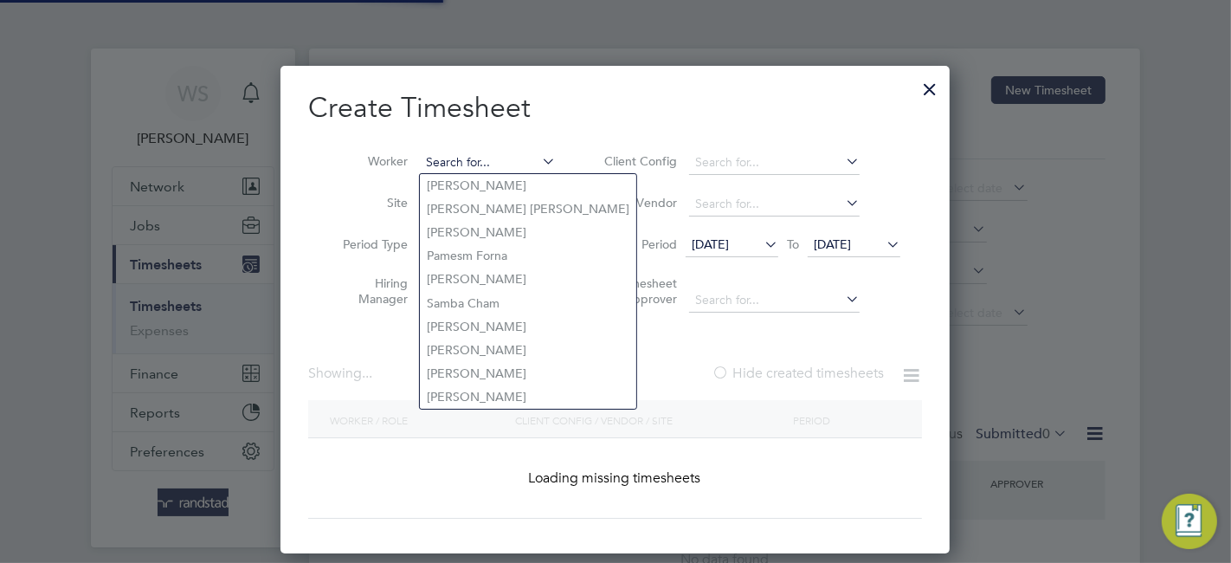
scroll to position [486, 670]
click at [480, 151] on input at bounding box center [488, 163] width 136 height 24
paste input "Michael Toomey"
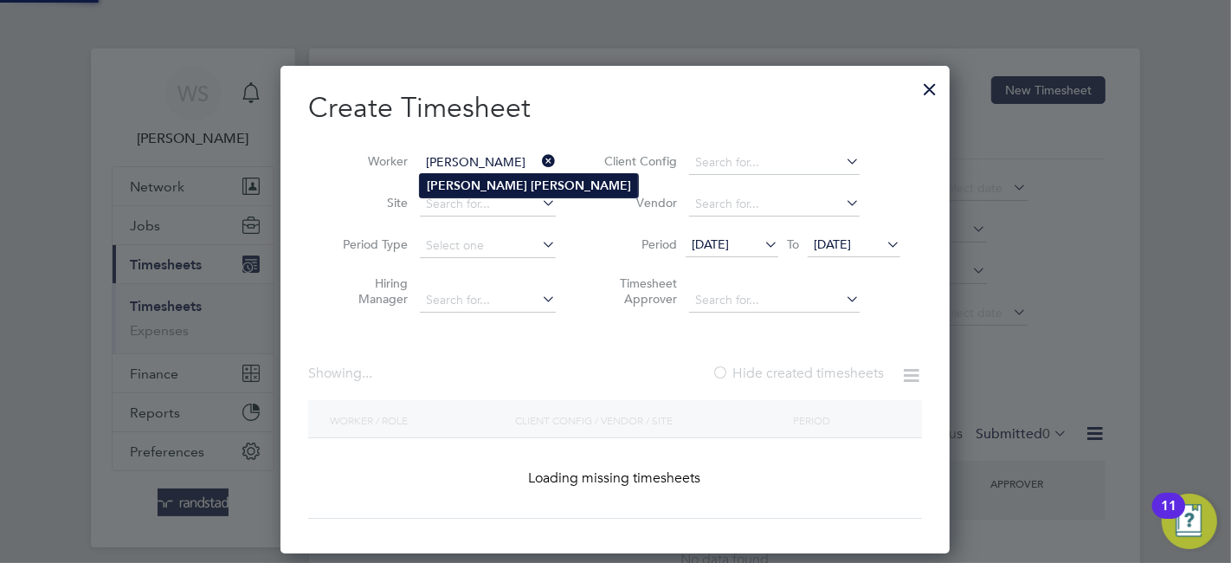
type input "Michael Toomey"
click at [531, 181] on b "Toomey" at bounding box center [581, 185] width 100 height 15
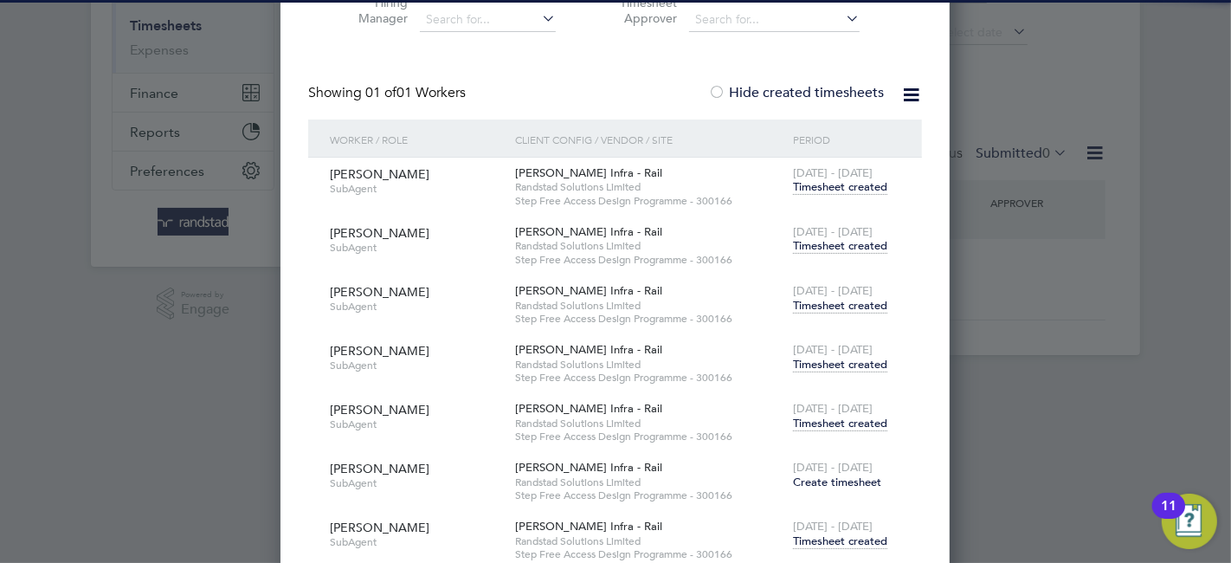
scroll to position [440, 0]
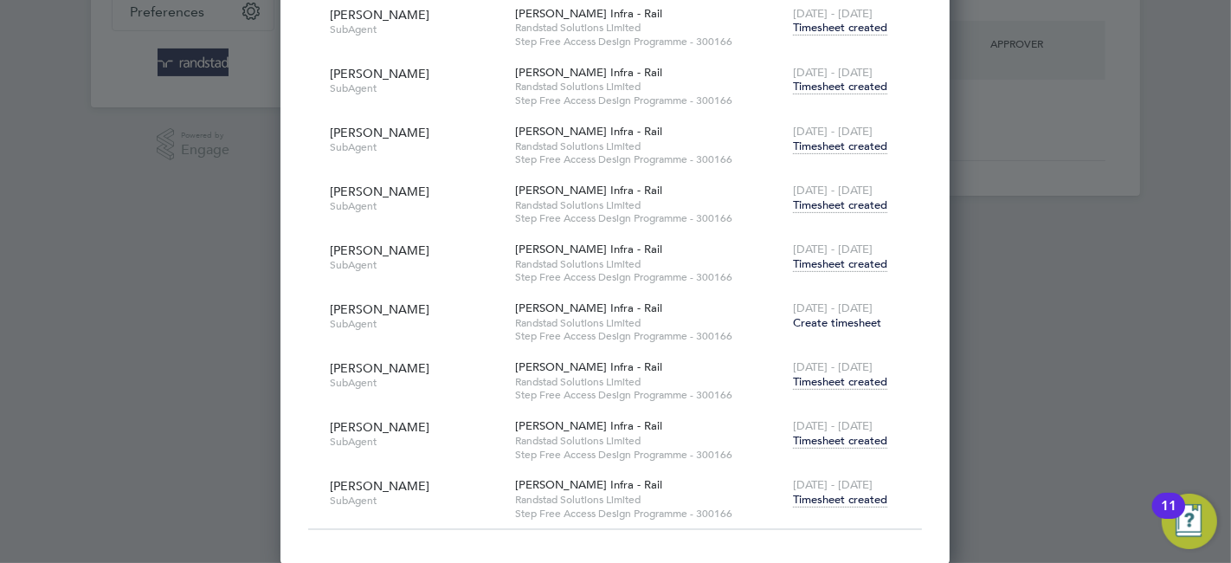
click at [834, 441] on span "Timesheet created" at bounding box center [840, 441] width 94 height 16
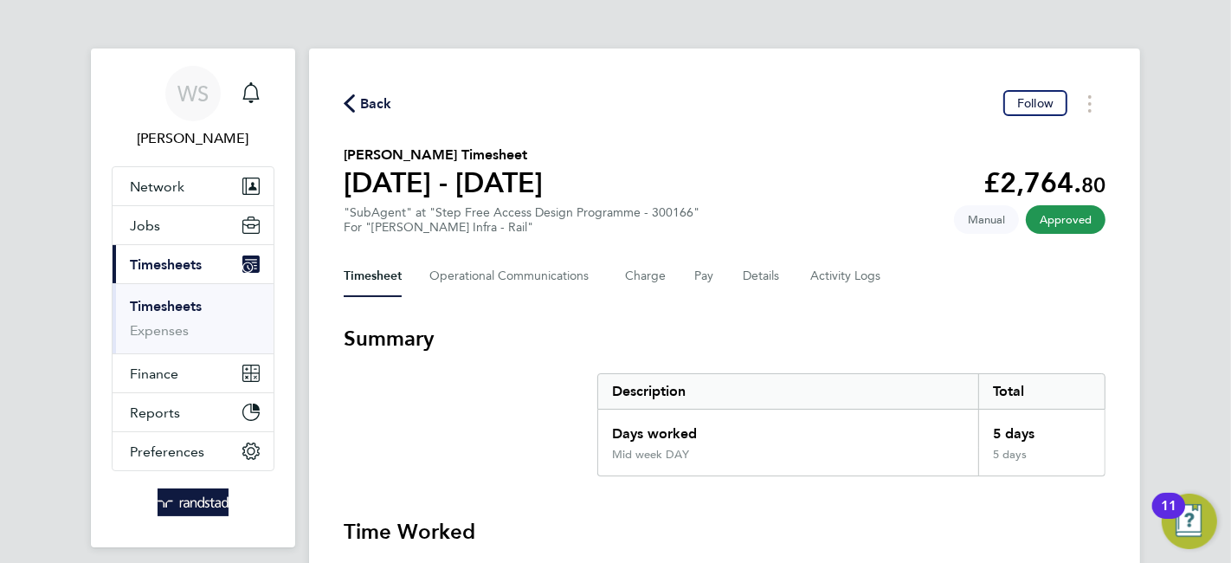
click at [371, 93] on button "Back" at bounding box center [368, 104] width 48 height 22
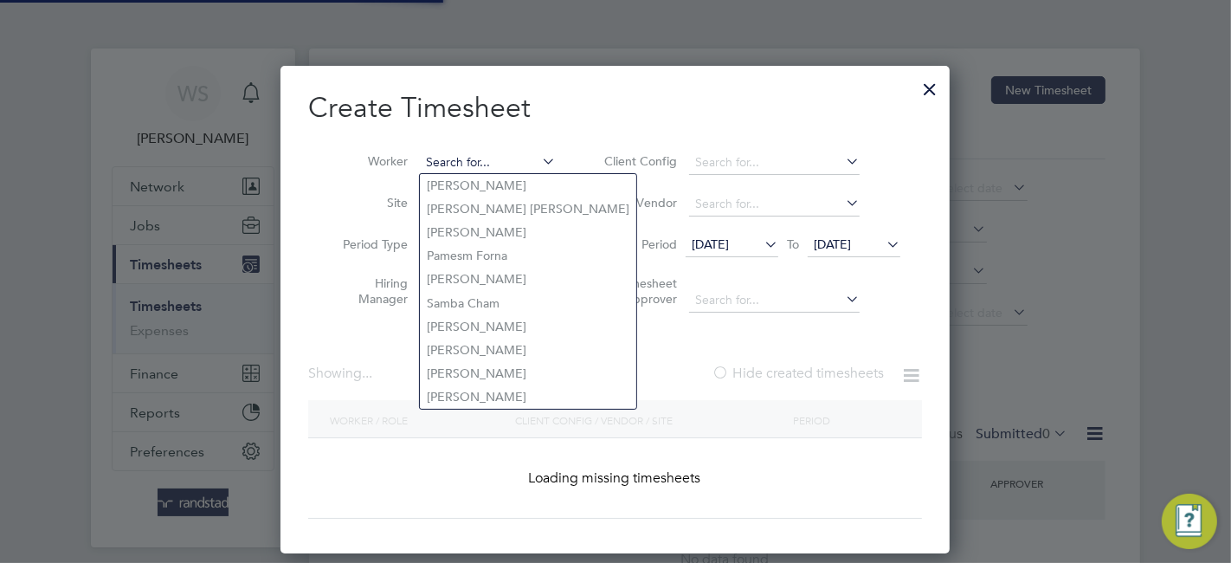
scroll to position [486, 670]
click at [483, 152] on input at bounding box center [488, 163] width 136 height 24
paste input "Nathan Conner"
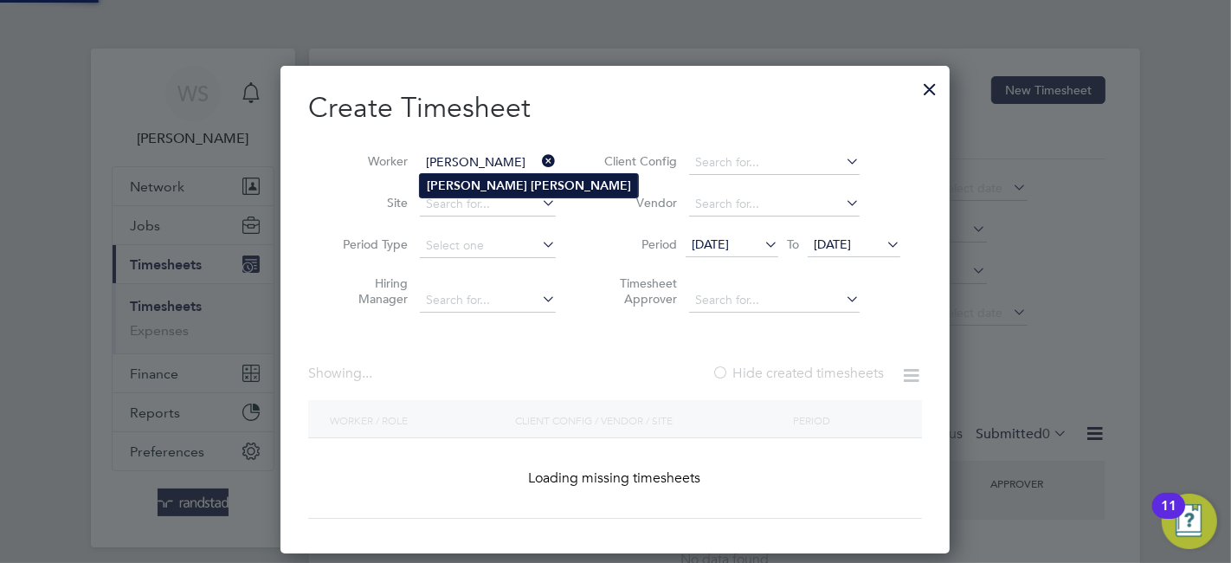
type input "Nathan Conner"
click at [531, 179] on b "Conner" at bounding box center [581, 185] width 100 height 15
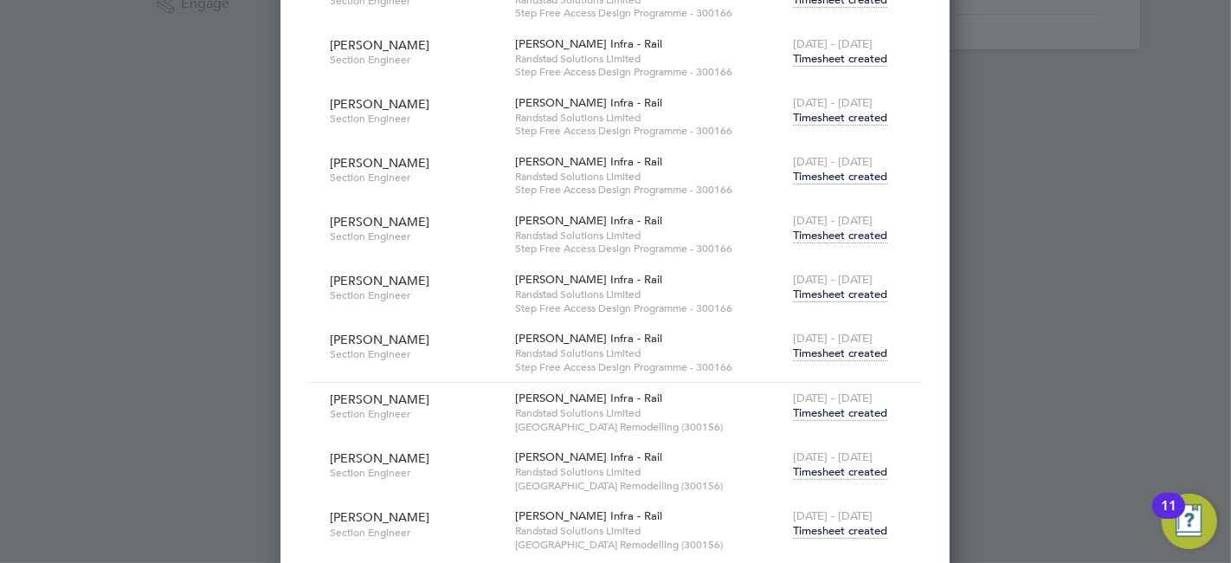
scroll to position [489, 0]
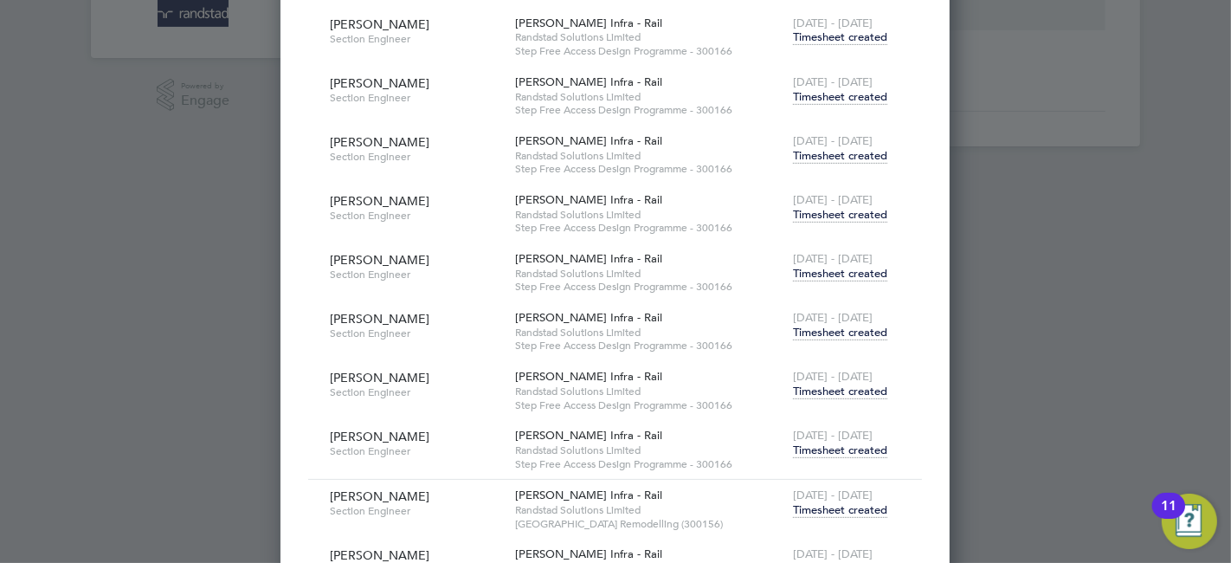
click at [836, 389] on span "Timesheet created" at bounding box center [840, 391] width 94 height 16
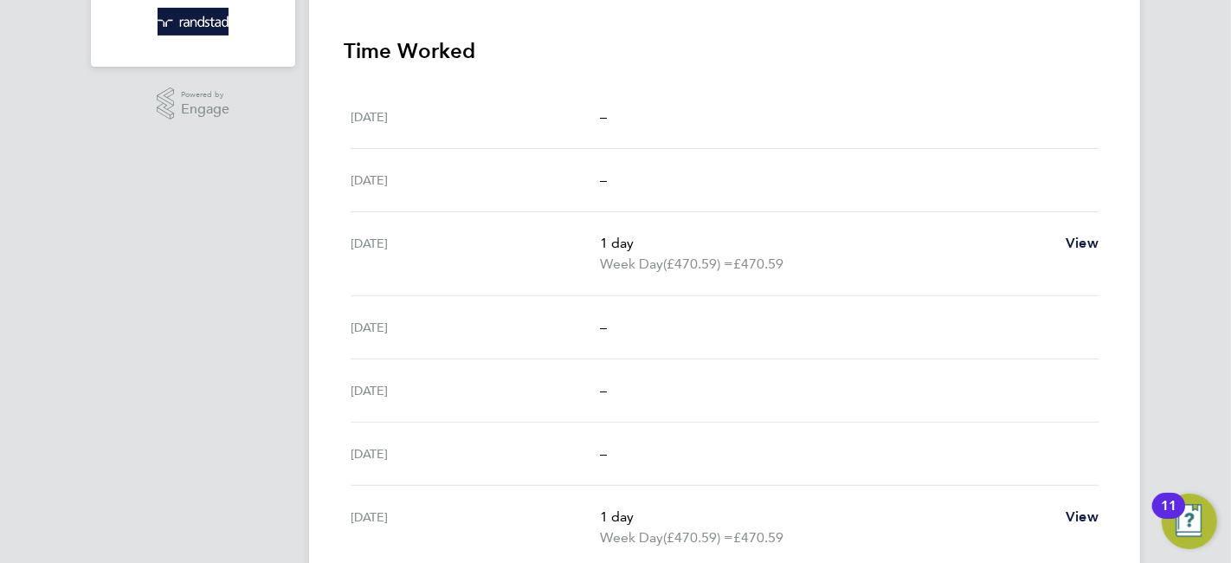
scroll to position [576, 0]
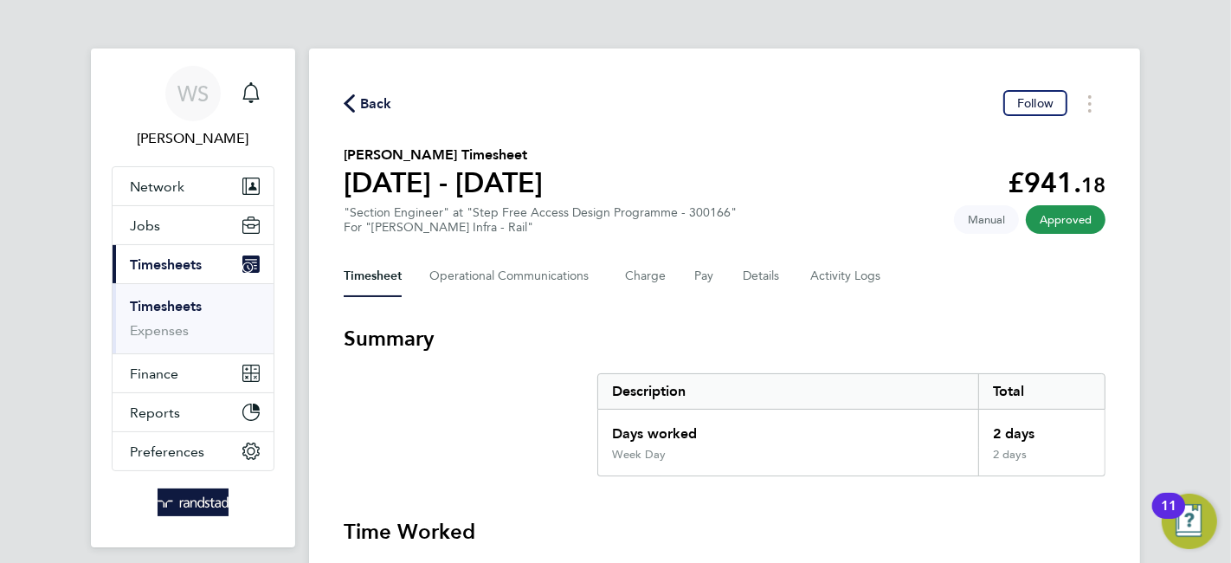
click at [369, 95] on span "Back" at bounding box center [376, 103] width 32 height 21
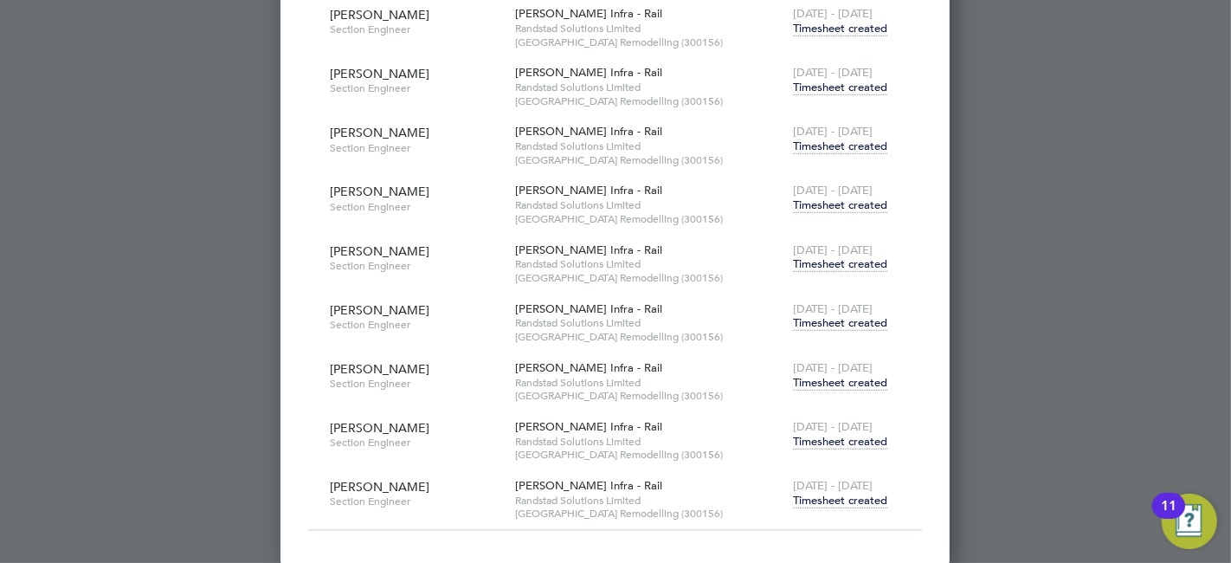
click at [839, 435] on span "Timesheet created" at bounding box center [840, 442] width 94 height 16
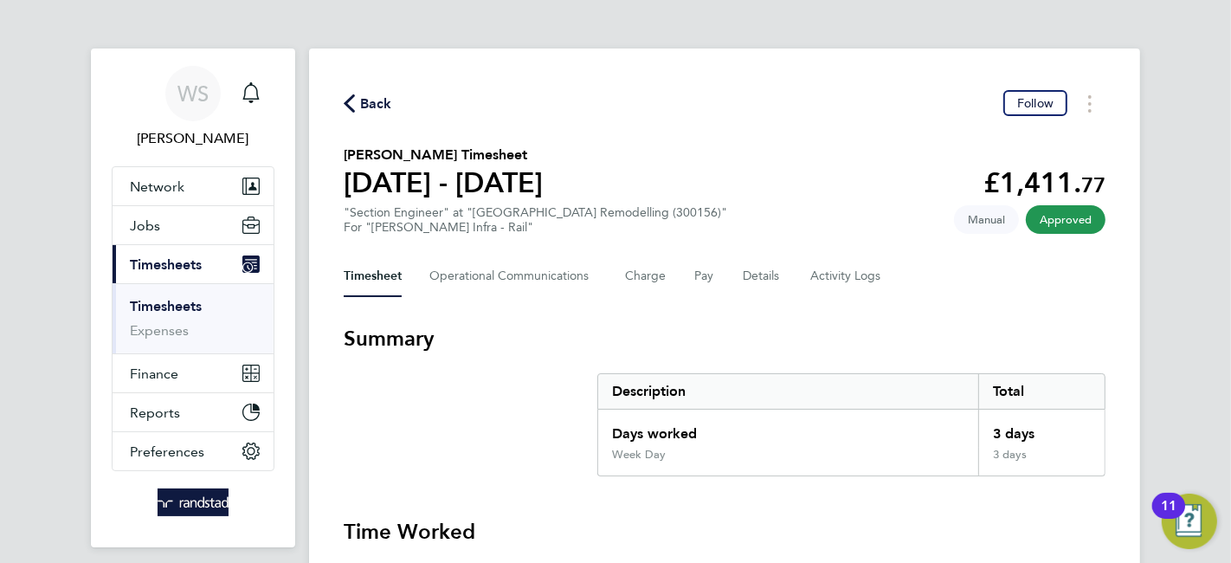
click at [351, 95] on icon "button" at bounding box center [349, 103] width 11 height 18
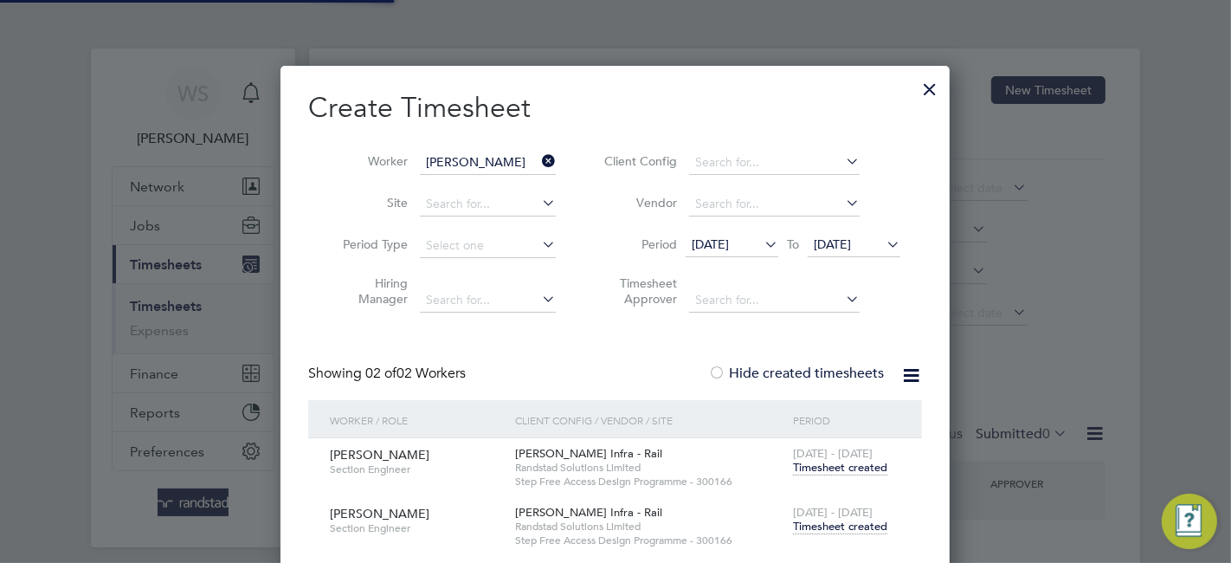
click at [466, 149] on li "Worker Nathan Conner" at bounding box center [442, 163] width 269 height 42
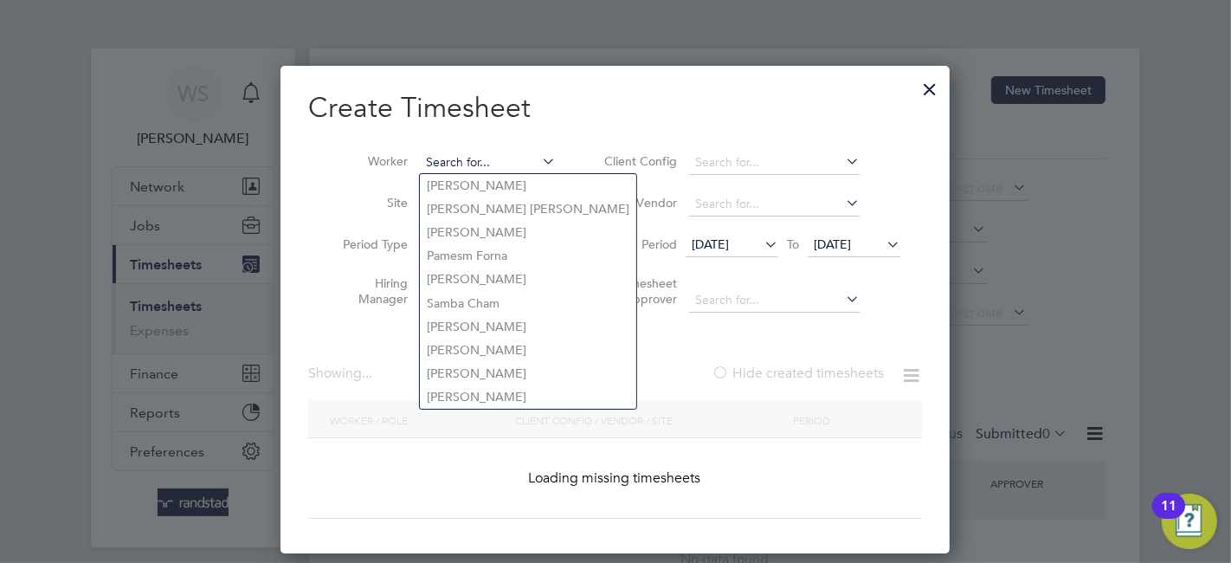
click at [459, 162] on input at bounding box center [488, 163] width 136 height 24
paste input "Benjamin King"
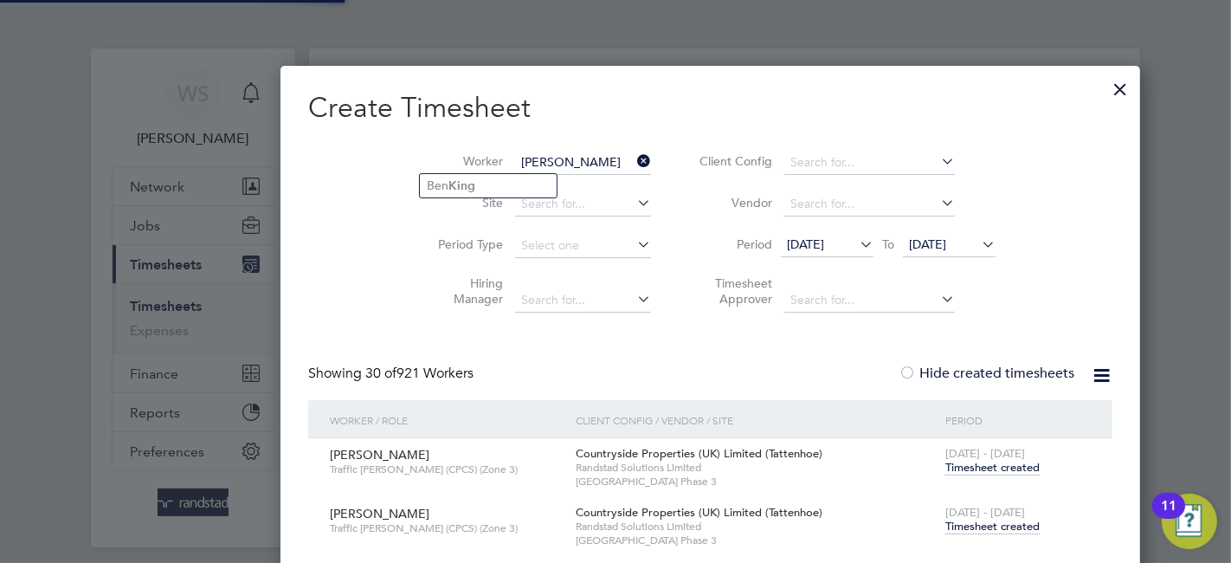
click at [460, 183] on b "King" at bounding box center [461, 185] width 27 height 15
type input "Ben King"
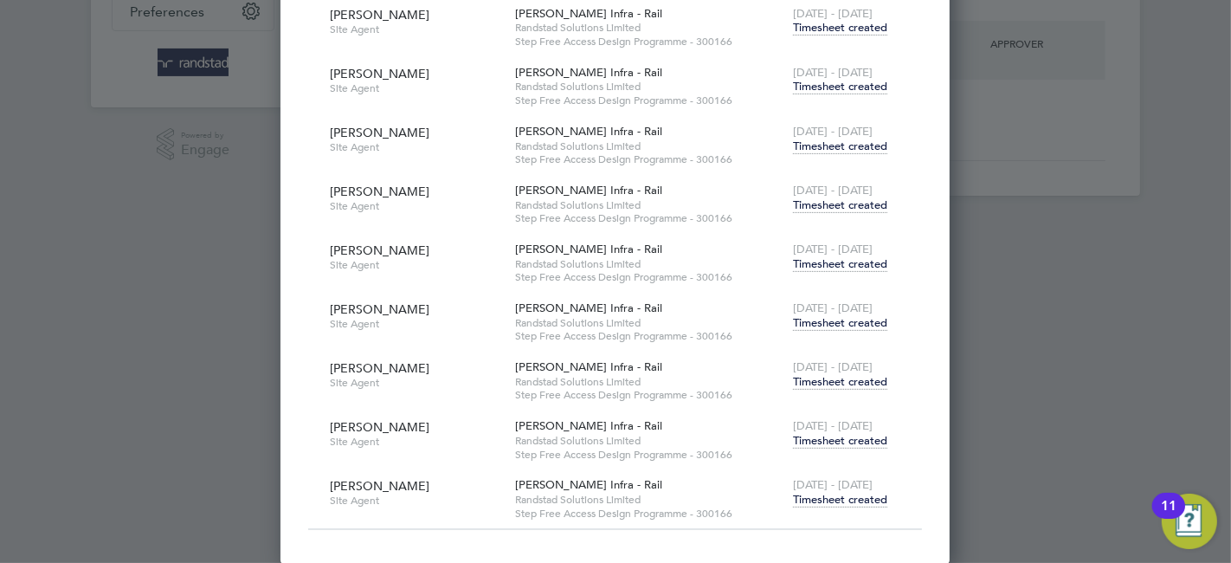
click at [848, 441] on span "Timesheet created" at bounding box center [840, 441] width 94 height 16
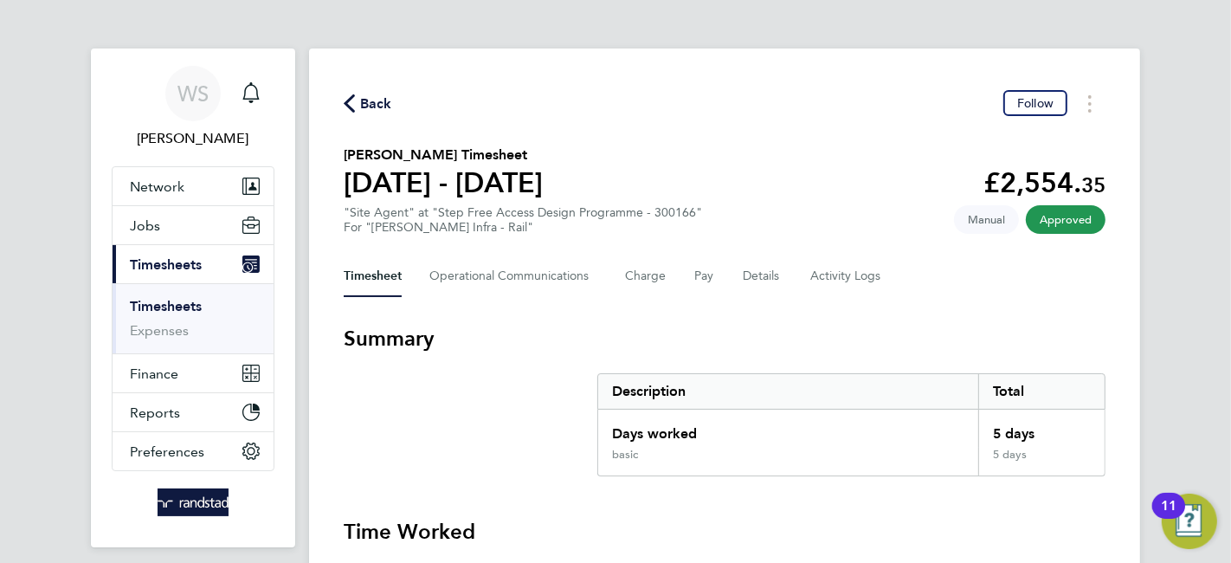
click at [381, 101] on span "Back" at bounding box center [376, 103] width 32 height 21
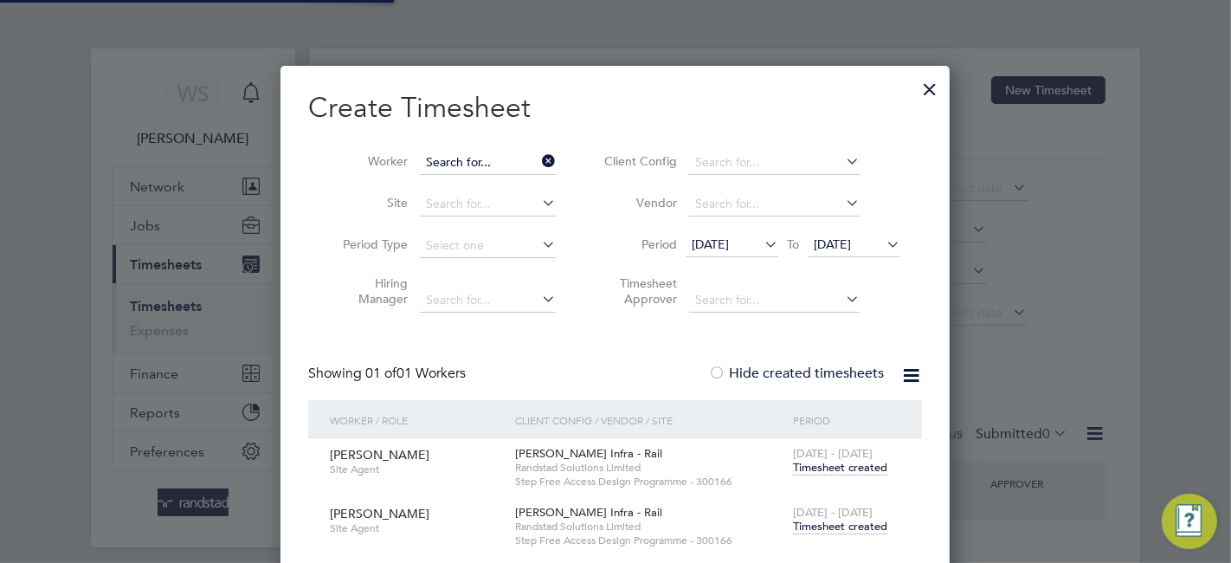
scroll to position [486, 670]
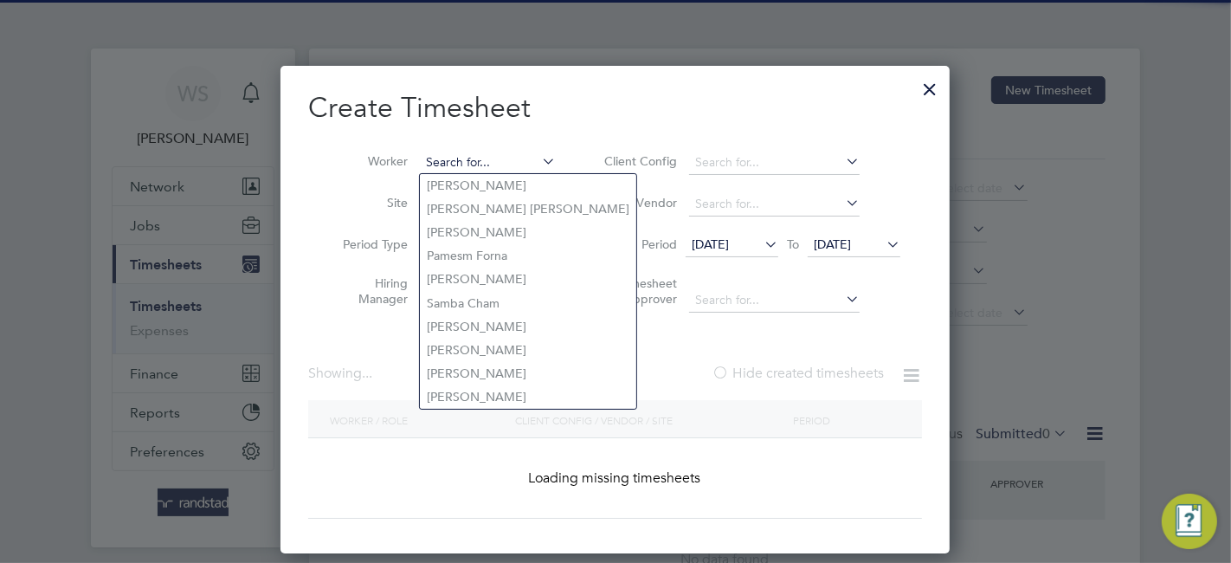
click at [486, 163] on input at bounding box center [488, 163] width 136 height 24
paste input "Ade Richard"
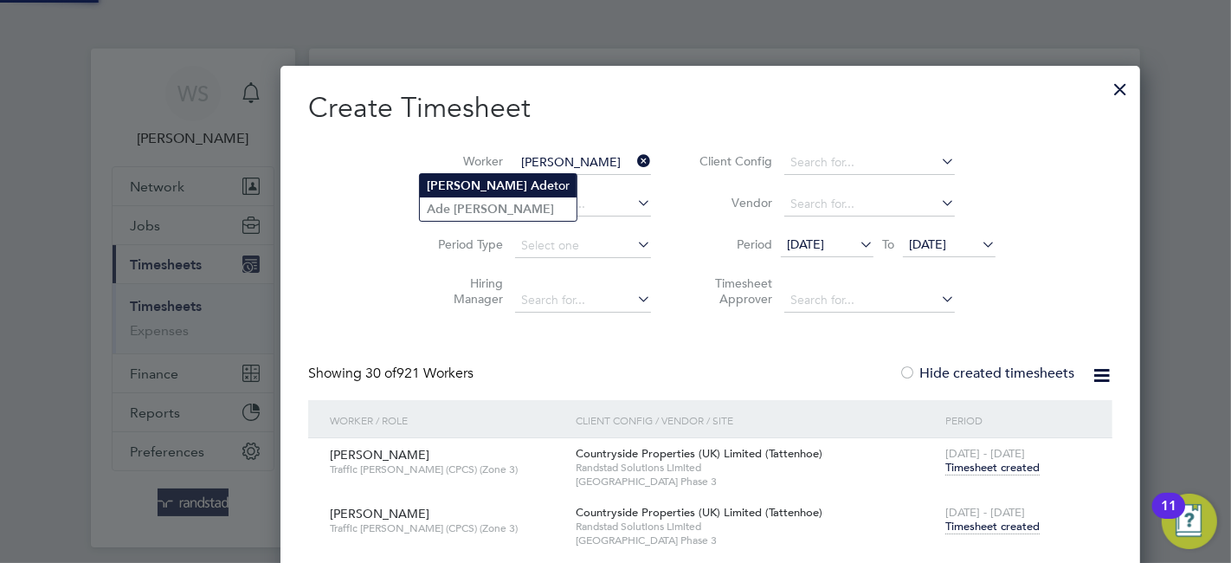
scroll to position [15112, 682]
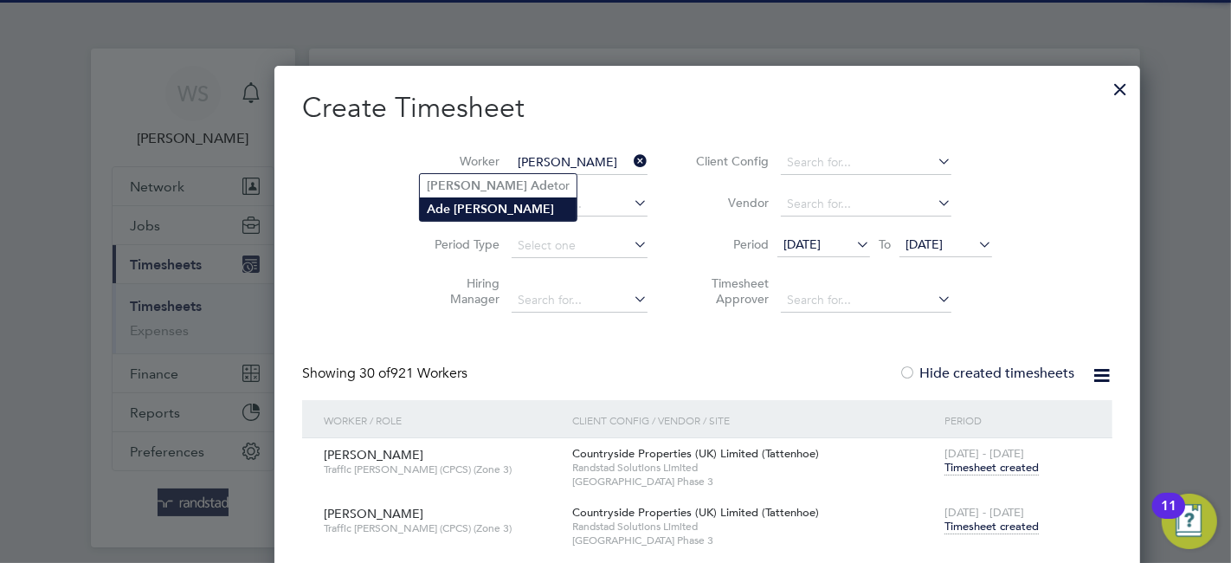
type input "Ade Richard"
click at [471, 205] on b "Richard" at bounding box center [504, 209] width 100 height 15
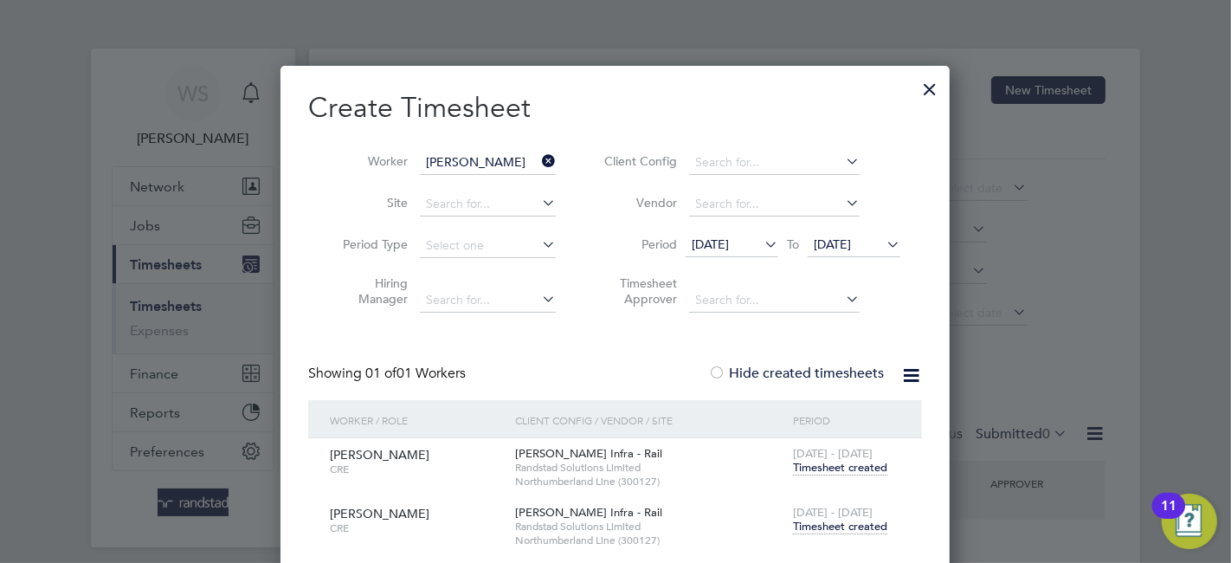
scroll to position [937, 670]
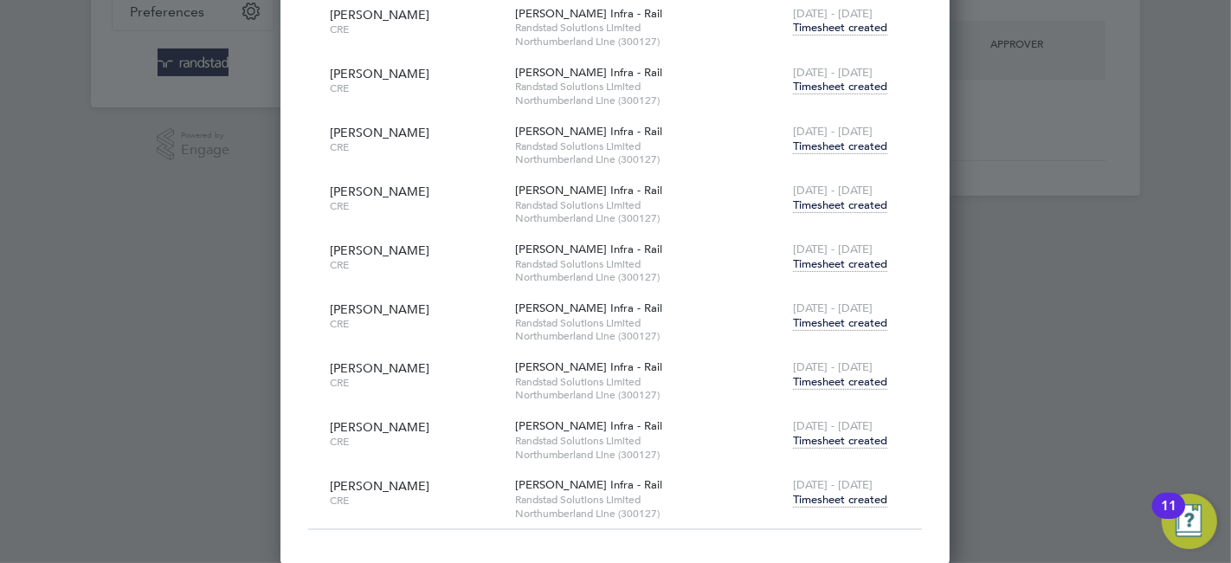
click at [834, 436] on span "Timesheet created" at bounding box center [840, 441] width 94 height 16
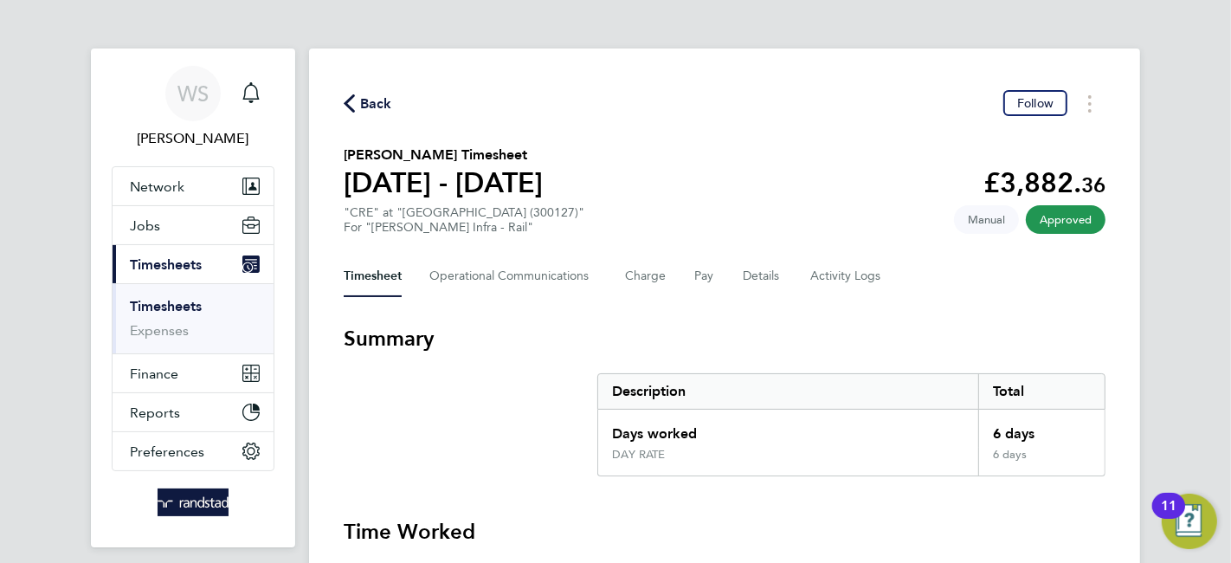
drag, startPoint x: 362, startPoint y: 109, endPoint x: 390, endPoint y: 122, distance: 31.4
click at [362, 108] on span "Back" at bounding box center [376, 103] width 32 height 21
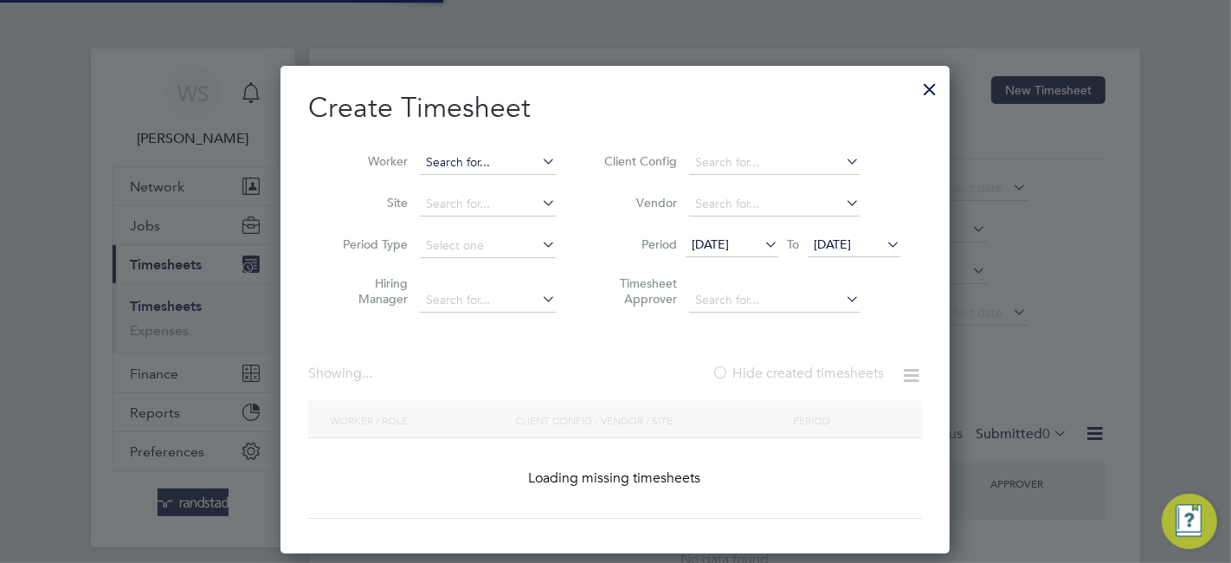
click at [460, 160] on input at bounding box center [488, 163] width 136 height 24
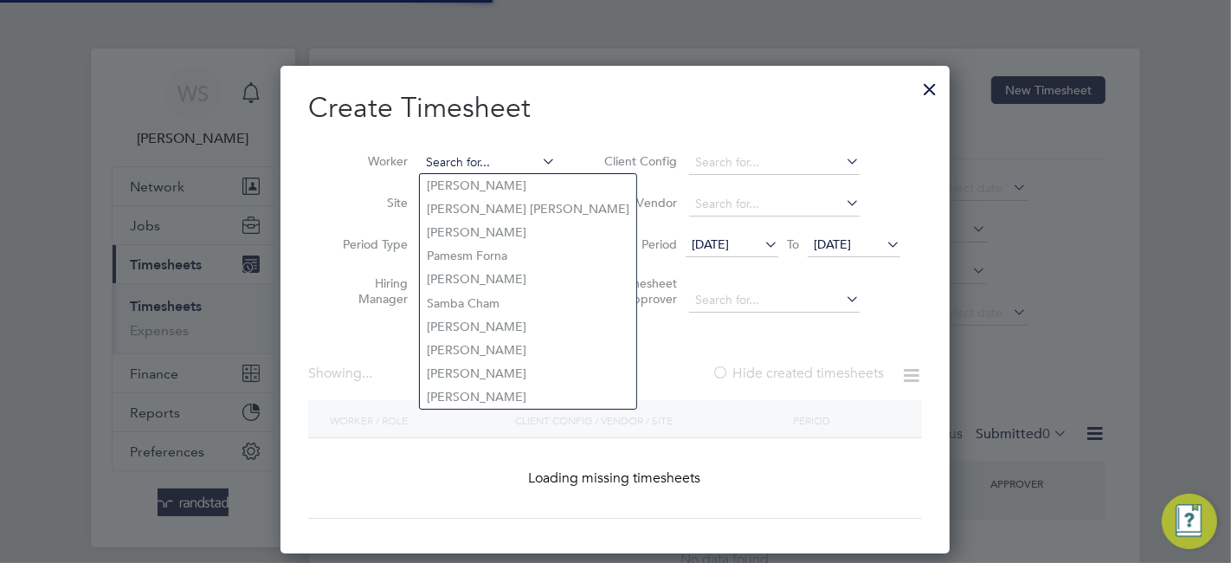
paste input "Dean Asquith"
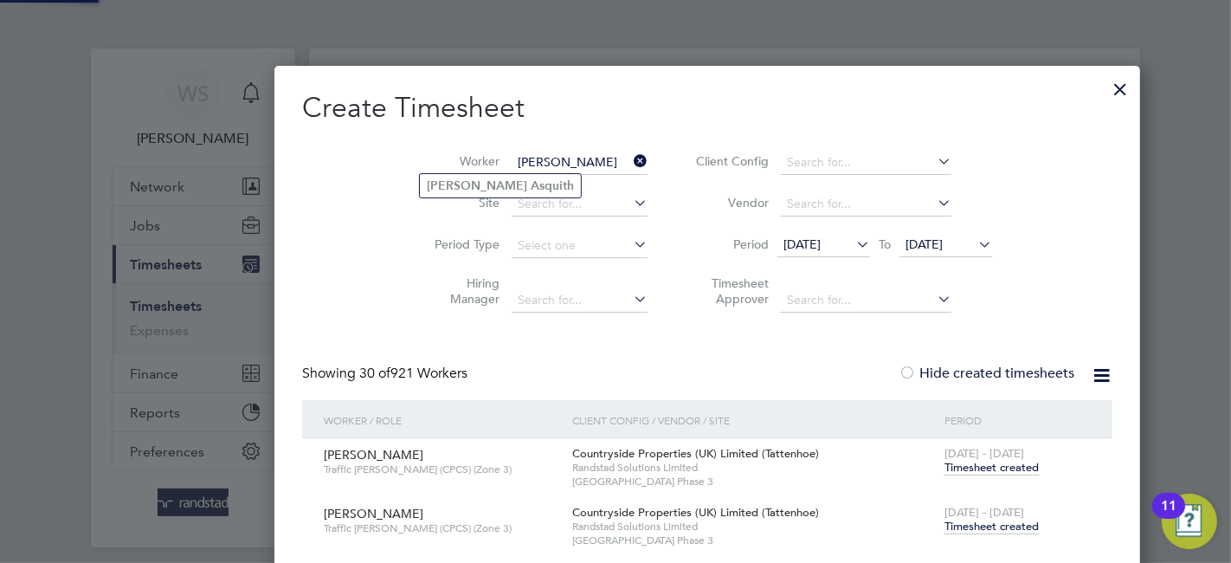
type input "Dean Asquith"
click at [531, 186] on b "Asquith" at bounding box center [552, 185] width 43 height 15
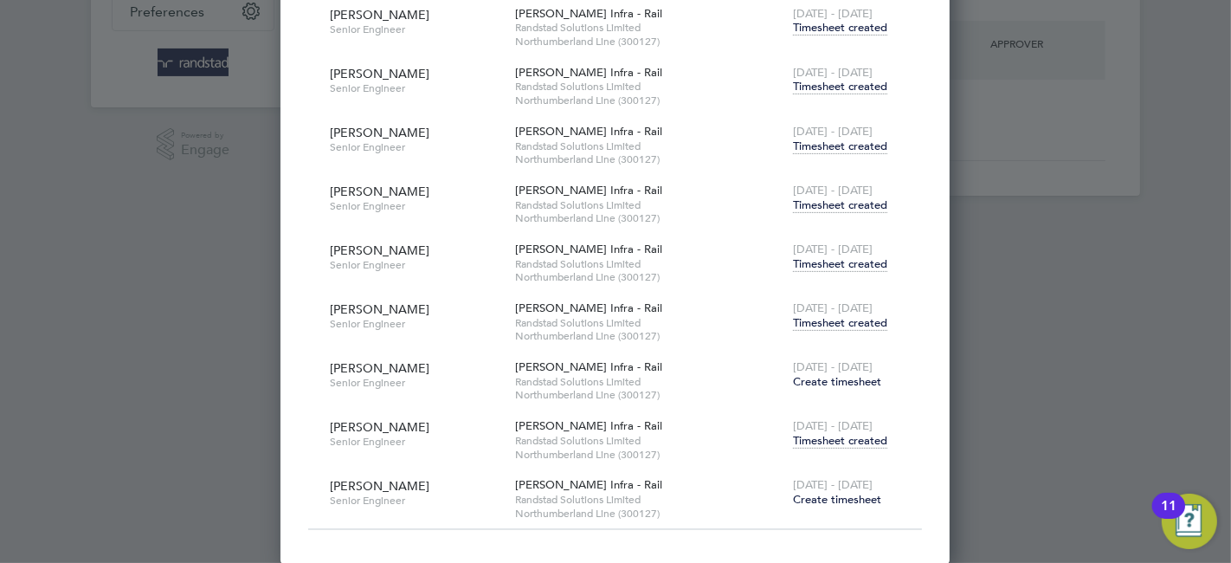
click at [843, 443] on span "Timesheet created" at bounding box center [840, 441] width 94 height 16
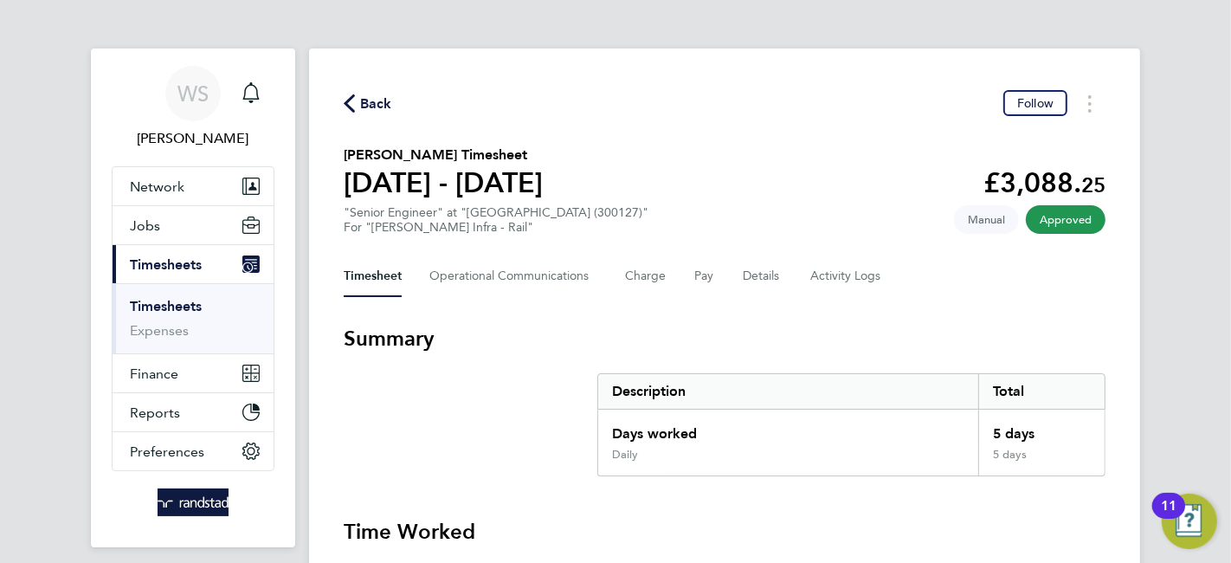
click at [369, 103] on span "Back" at bounding box center [376, 103] width 32 height 21
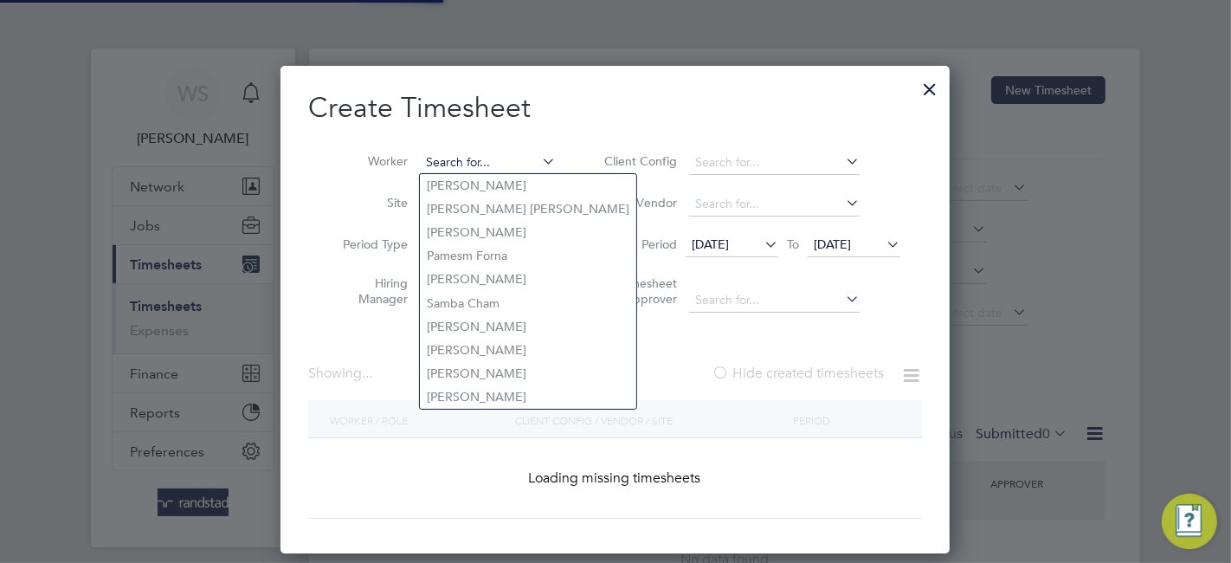
click at [462, 159] on input at bounding box center [488, 163] width 136 height 24
paste input "Johan Vos"
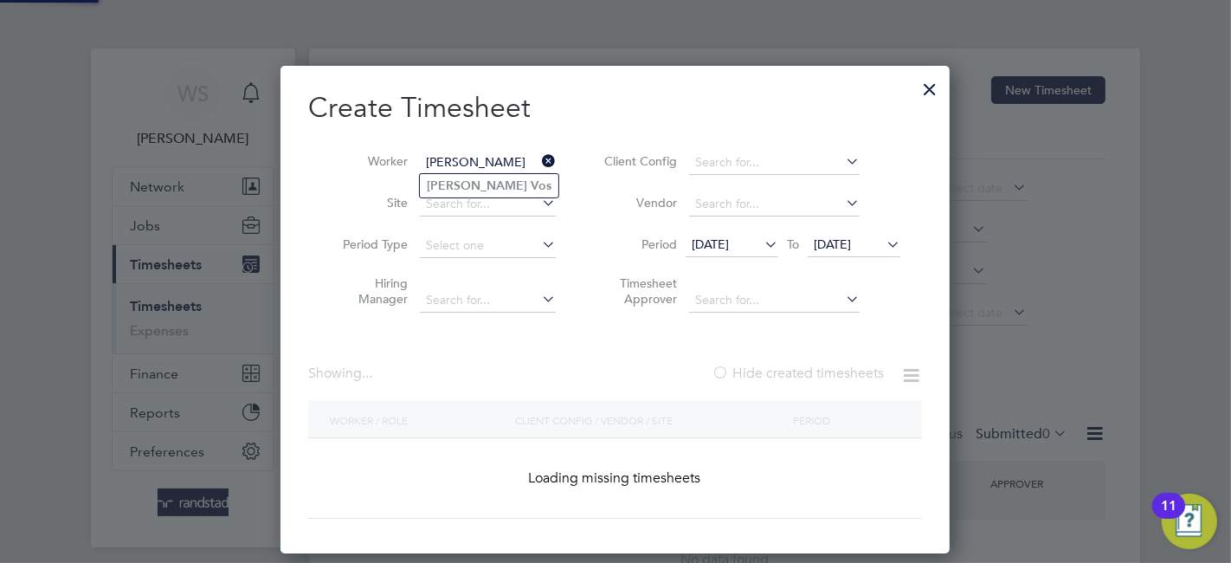
type input "Johan Vos"
click at [531, 178] on b "Vos" at bounding box center [541, 185] width 21 height 15
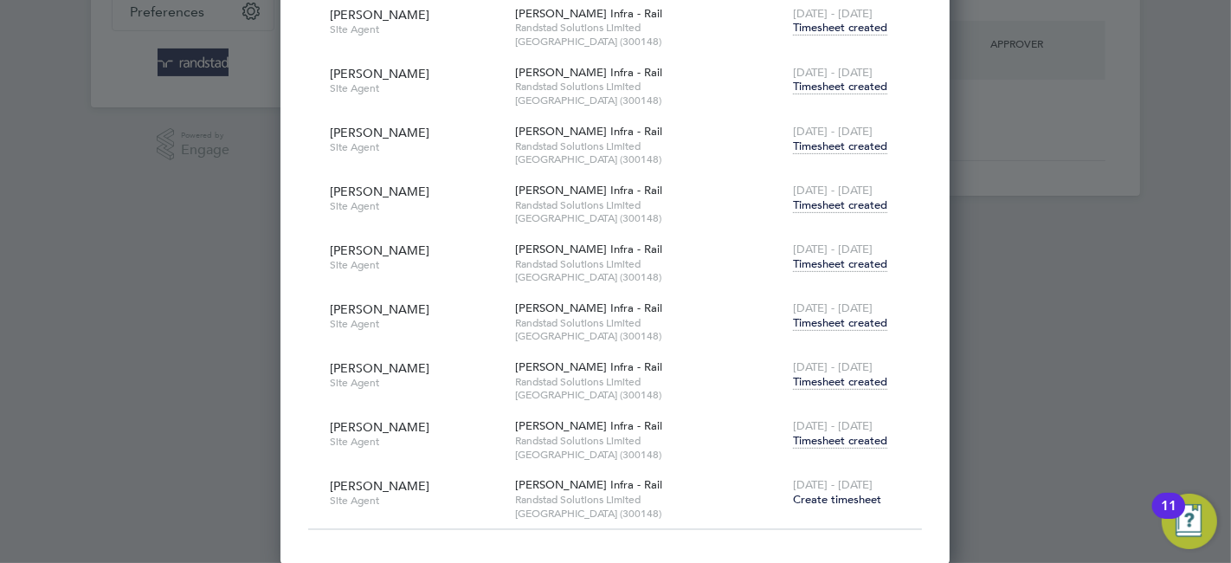
click at [834, 433] on span "Timesheet created" at bounding box center [840, 441] width 94 height 16
